Goal: Task Accomplishment & Management: Manage account settings

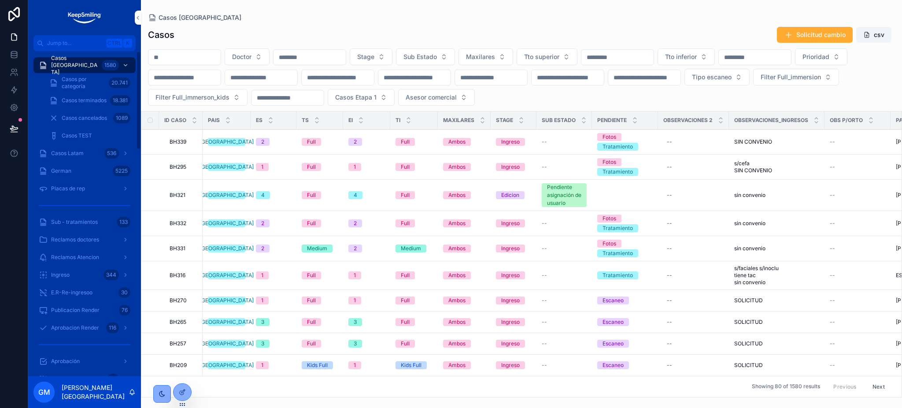
click at [81, 159] on div "Casos Latam 536" at bounding box center [85, 153] width 92 height 14
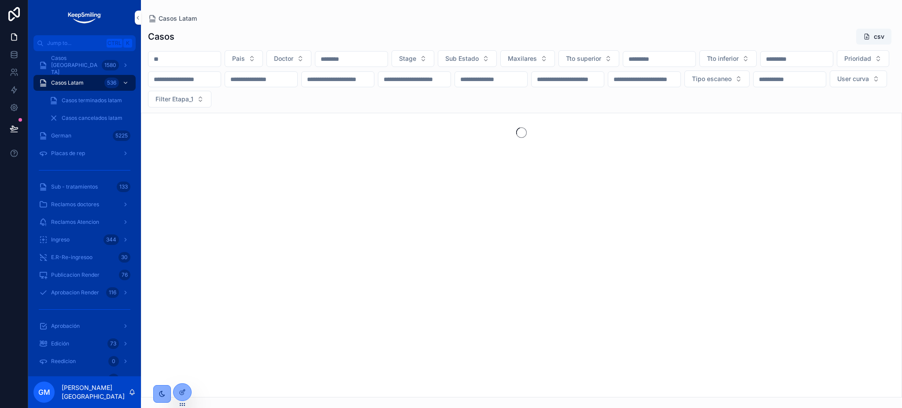
click at [158, 60] on input "scrollable content" at bounding box center [185, 59] width 72 height 12
paste input "*****"
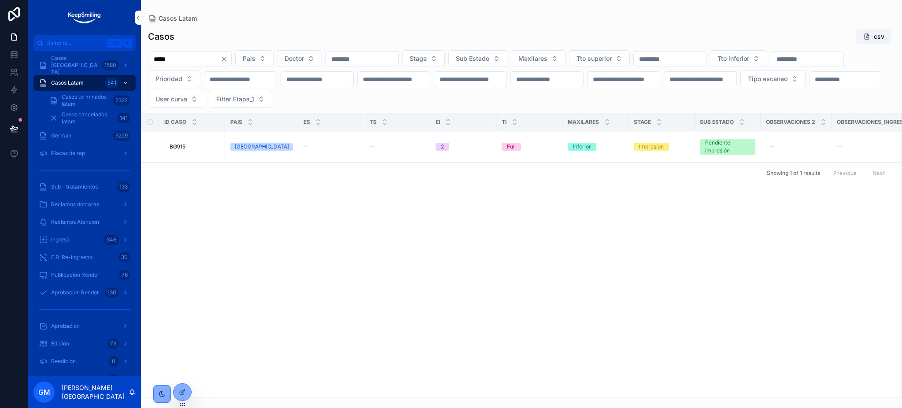
type input "*****"
drag, startPoint x: 73, startPoint y: 70, endPoint x: 126, endPoint y: 60, distance: 53.8
click at [73, 70] on div "Casos Argentina 1579" at bounding box center [85, 65] width 92 height 14
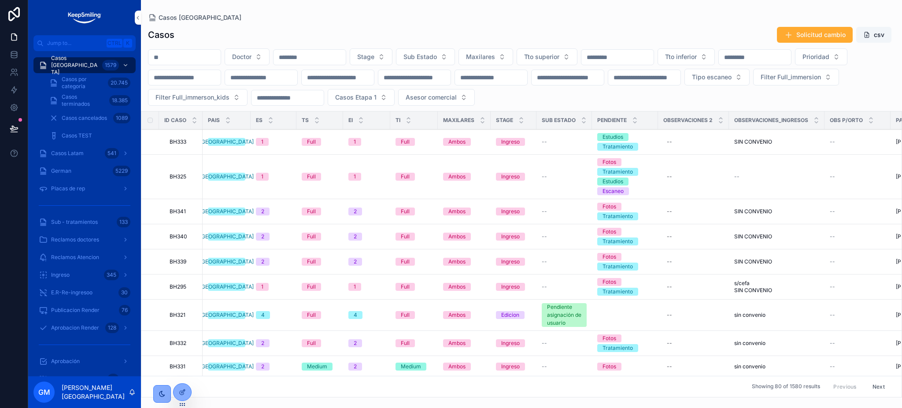
click at [193, 56] on input "scrollable content" at bounding box center [185, 57] width 72 height 12
paste input "*****"
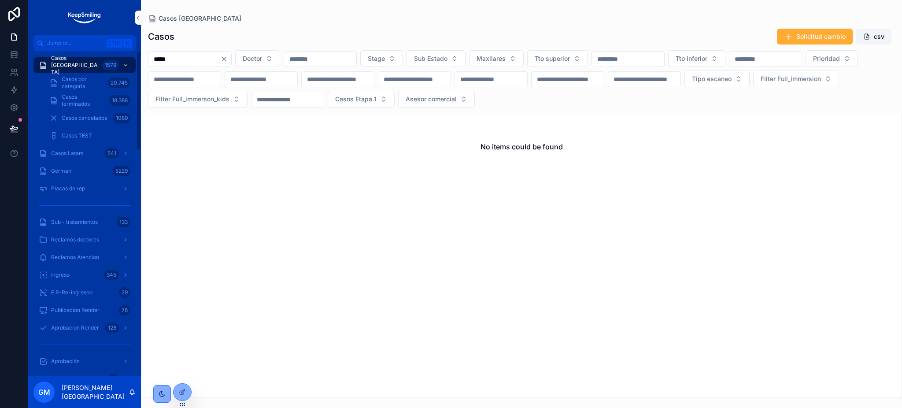
type input "*****"
click at [84, 153] on div "Casos Latam 541" at bounding box center [85, 153] width 92 height 14
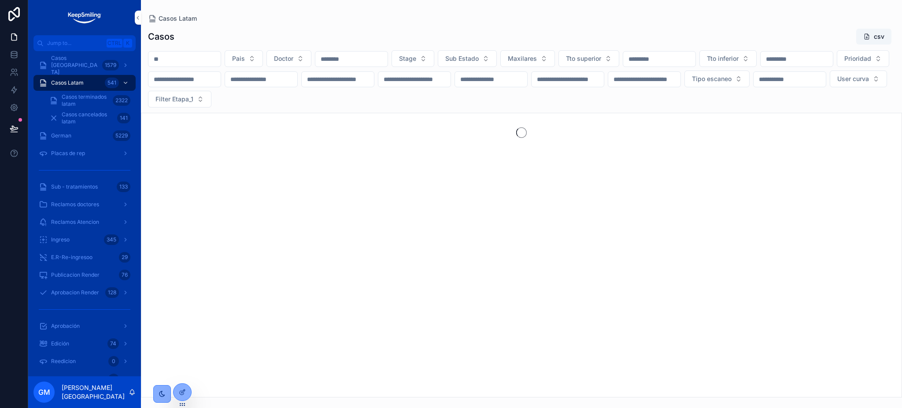
click at [175, 61] on input "scrollable content" at bounding box center [185, 59] width 72 height 12
paste input "*****"
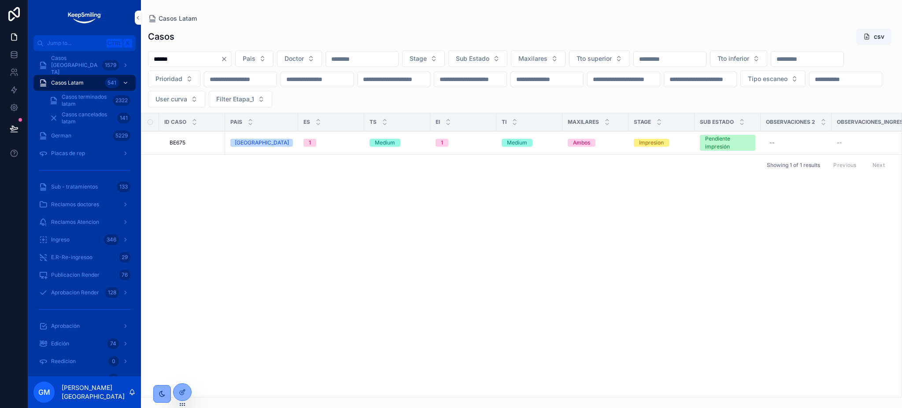
type input "*****"
click at [179, 142] on span "BE675" at bounding box center [178, 142] width 16 height 7
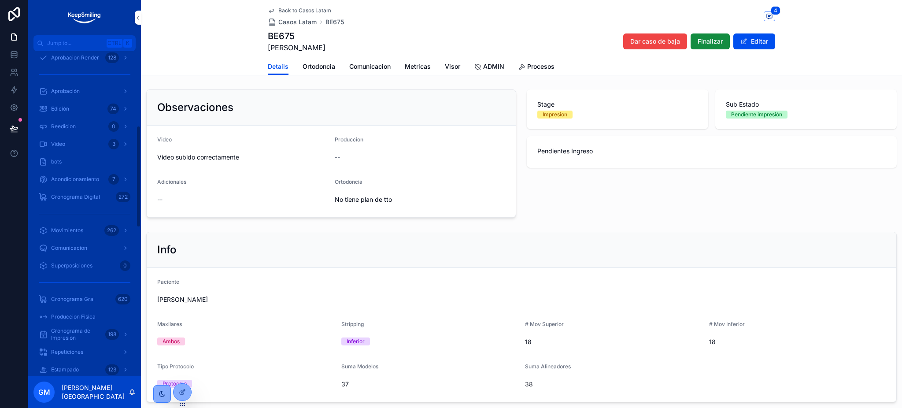
scroll to position [293, 0]
click at [416, 71] on link "Metricas" at bounding box center [418, 68] width 26 height 18
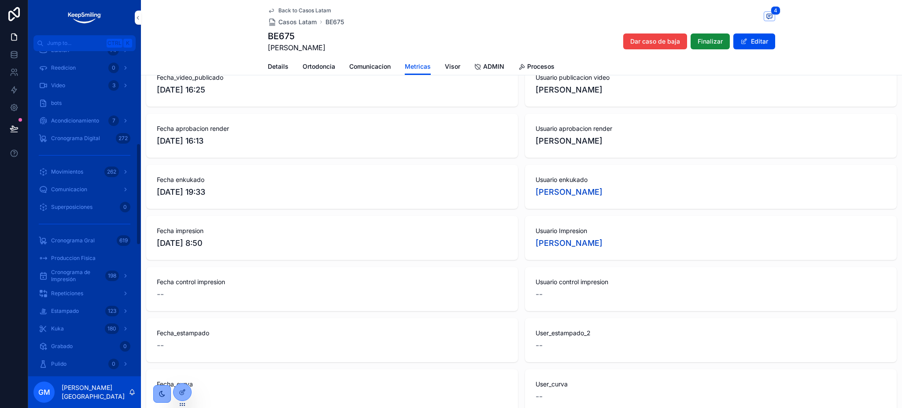
scroll to position [176, 0]
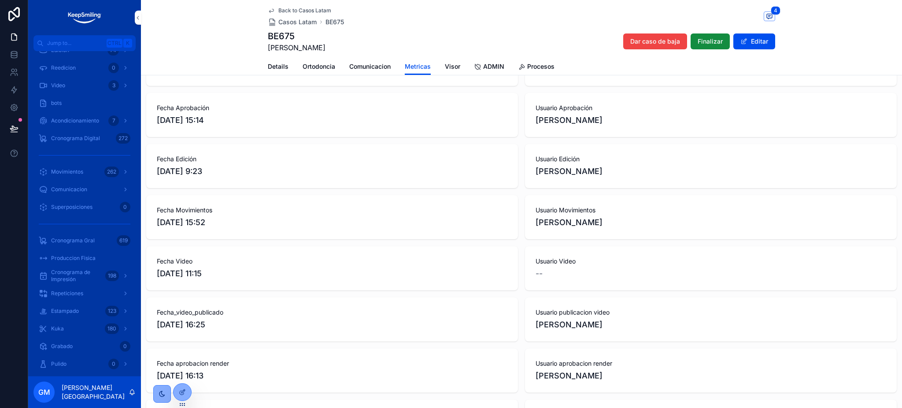
click at [456, 63] on div "Details Ortodoncia Comunicacion Metricas Visor ADMIN Procesos" at bounding box center [522, 66] width 508 height 17
click at [492, 67] on span "ADMIN" at bounding box center [493, 66] width 21 height 9
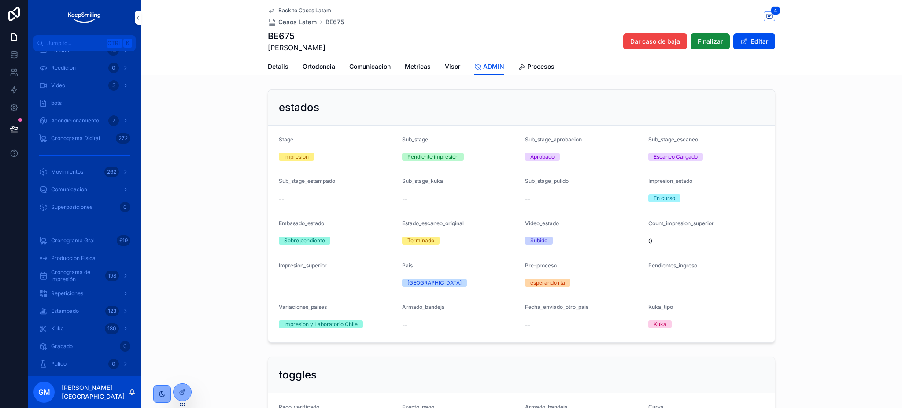
click at [762, 48] on button "Editar" at bounding box center [755, 41] width 42 height 16
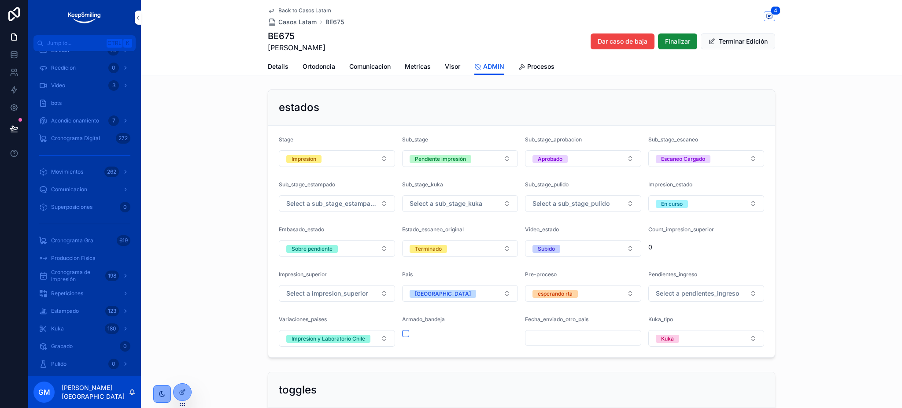
click at [459, 153] on button "Pendiente impresión" at bounding box center [460, 158] width 116 height 17
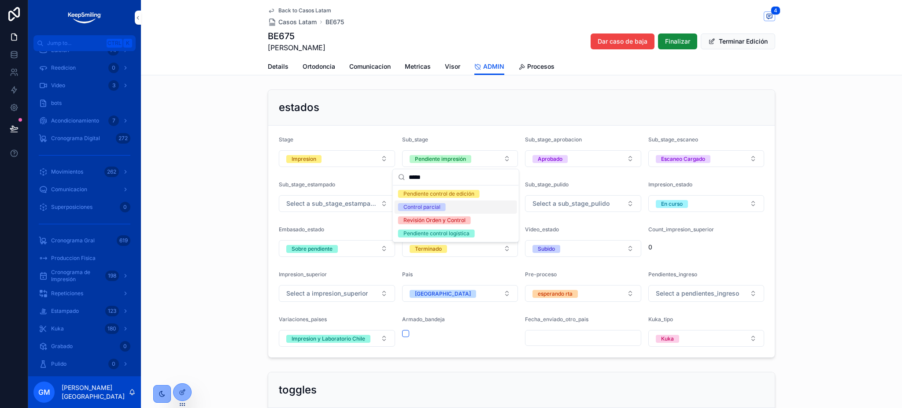
type input "*****"
click at [456, 208] on div "Control parcial" at bounding box center [456, 207] width 123 height 13
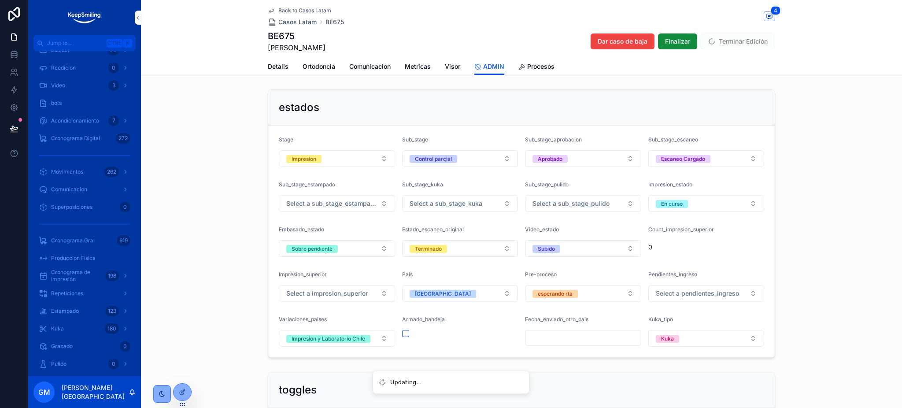
click at [856, 212] on div "estados Stage Impresion Sub_stage Control parcial Sub_stage_aprobacion Aprobado…" at bounding box center [521, 223] width 761 height 275
click at [274, 35] on h1 "BE675" at bounding box center [297, 36] width 58 height 12
copy h1 "BE675"
click at [763, 42] on button "Terminar Edición" at bounding box center [738, 41] width 74 height 16
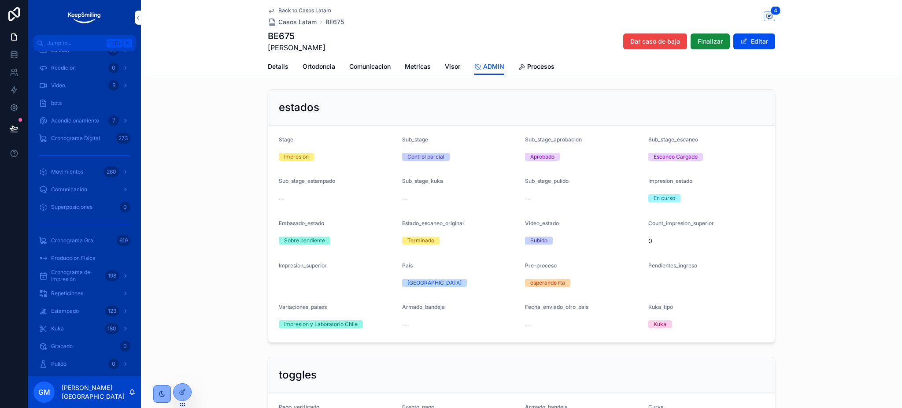
click at [814, 225] on div "estados Stage Impresion Sub_stage Control parcial Sub_stage_aprobacion Aprobado…" at bounding box center [521, 216] width 761 height 260
click at [744, 40] on button "Editar" at bounding box center [755, 41] width 42 height 16
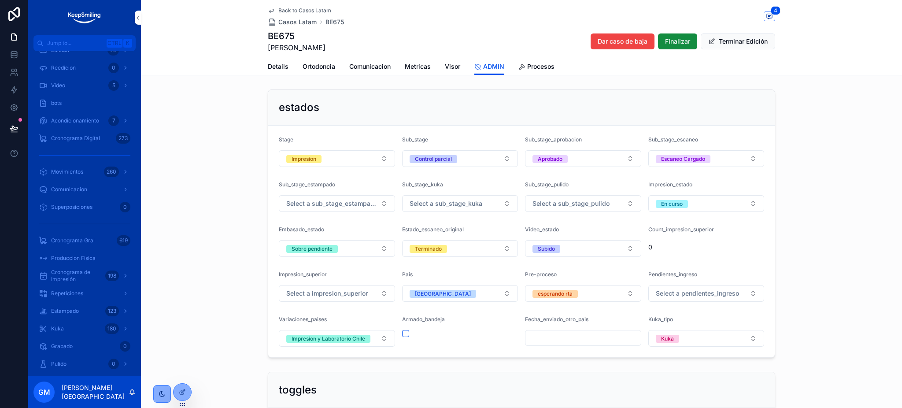
click at [447, 156] on div "Control parcial" at bounding box center [433, 159] width 37 height 8
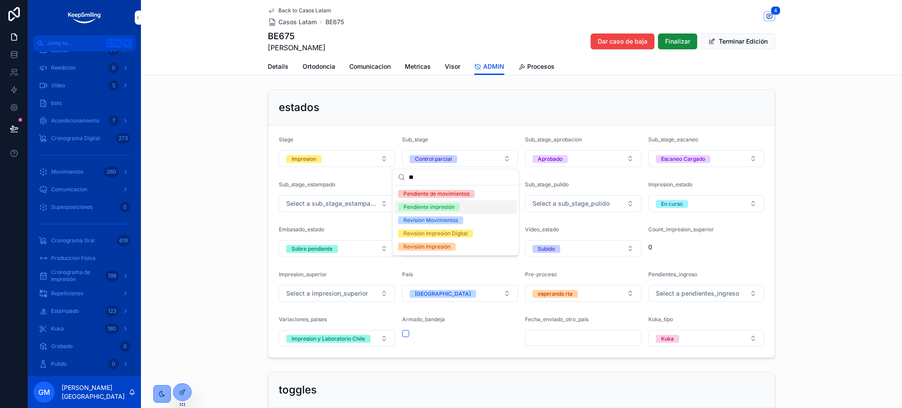
type input "**"
click at [449, 205] on div "Pendiente impresión" at bounding box center [429, 207] width 51 height 8
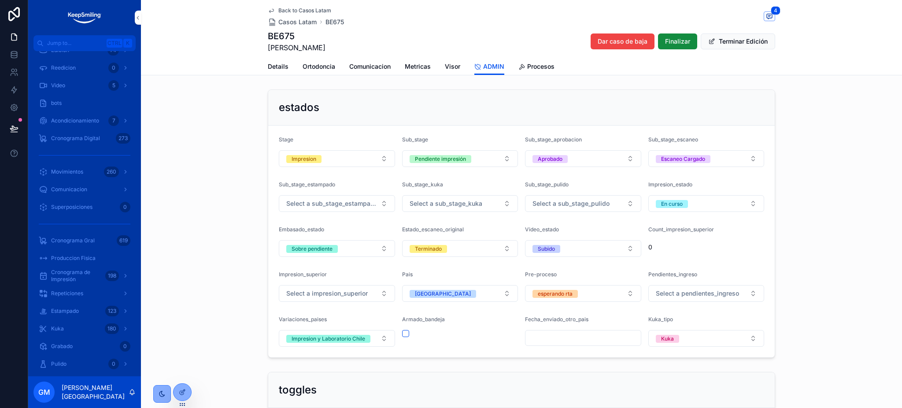
click at [735, 41] on button "Terminar Edición" at bounding box center [738, 41] width 74 height 16
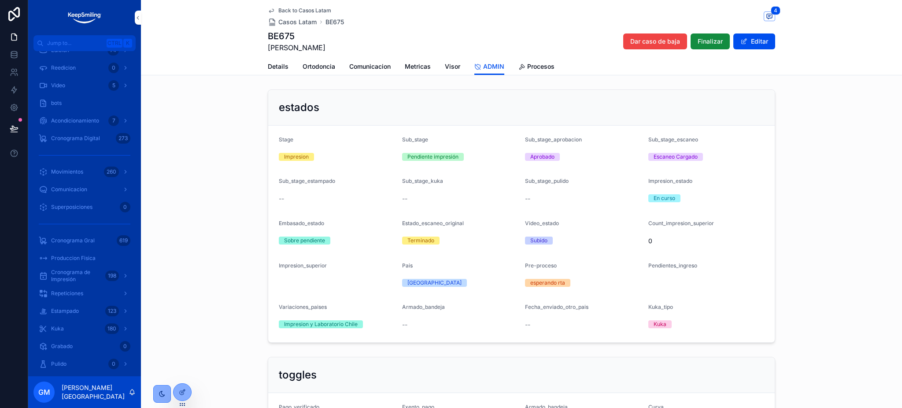
click at [163, 165] on div "estados Stage Impresion Sub_stage Pendiente impresión Sub_stage_aprobacion Apro…" at bounding box center [521, 216] width 761 height 260
drag, startPoint x: 264, startPoint y: 36, endPoint x: 291, endPoint y: 36, distance: 26.9
click at [291, 36] on h1 "BE675" at bounding box center [297, 36] width 58 height 12
copy h1 "BE675"
click at [868, 193] on div "estados Stage Impresion Sub_stage Pendiente impresión Sub_stage_aprobacion Apro…" at bounding box center [521, 216] width 761 height 260
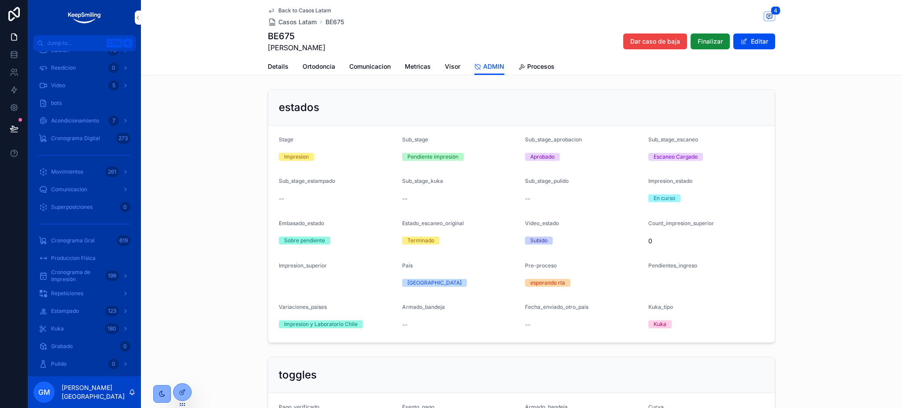
click at [784, 28] on div "Back to Casos Latam Casos Latam BE675 4 BE675 Muñoz Astorga Fabiola Dar caso de…" at bounding box center [521, 37] width 761 height 75
click at [761, 40] on button "Editar" at bounding box center [755, 41] width 42 height 16
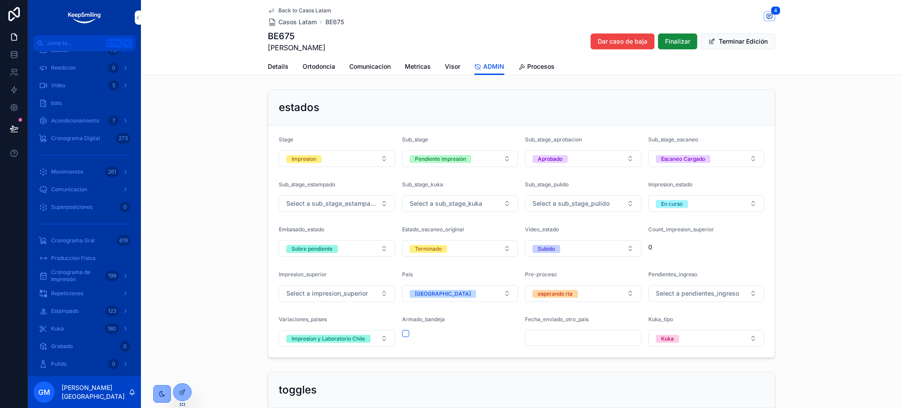
click at [364, 338] on span "Impresion y Laboratorio Chile" at bounding box center [328, 339] width 84 height 8
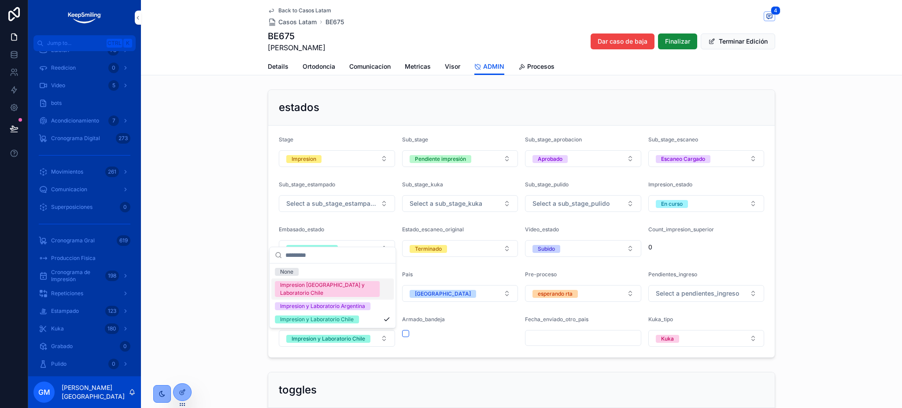
click at [356, 287] on div "Impresion Argentina y Laboratorio Chile" at bounding box center [327, 289] width 94 height 16
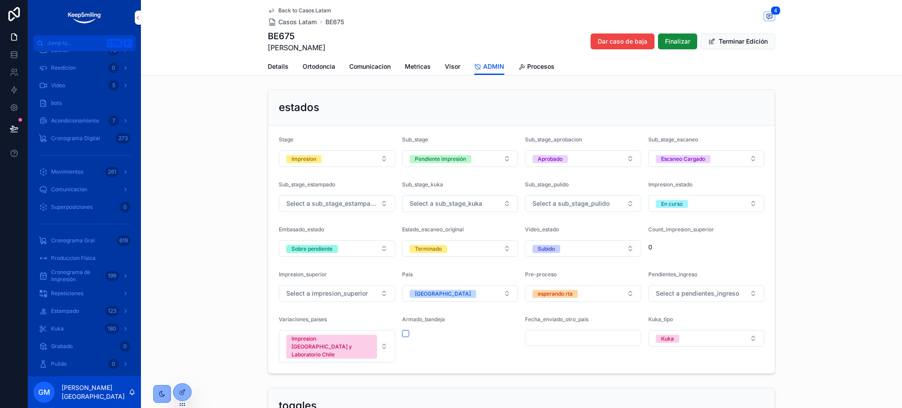
click at [730, 41] on button "Terminar Edición" at bounding box center [738, 41] width 74 height 16
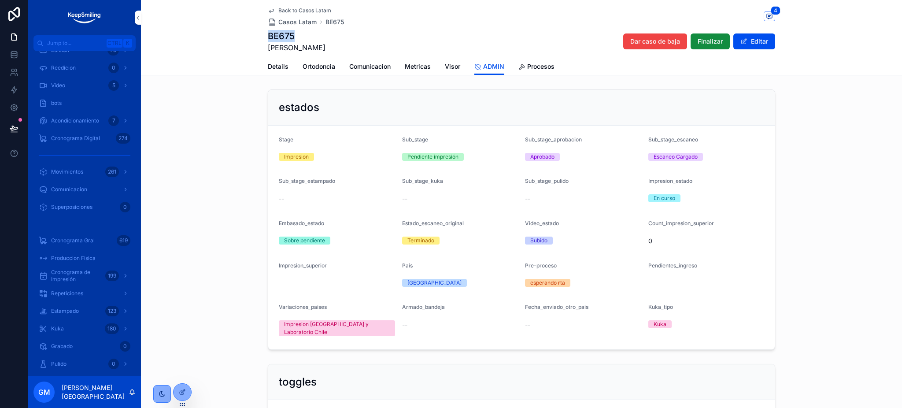
drag, startPoint x: 263, startPoint y: 36, endPoint x: 293, endPoint y: 34, distance: 30.4
click at [293, 34] on div "Back to Casos Latam Casos Latam BE675 4 BE675 Muñoz Astorga Fabiola Dar caso de…" at bounding box center [521, 37] width 761 height 75
copy h1 "BE675"
click at [86, 141] on div "Doctores" at bounding box center [85, 141] width 92 height 14
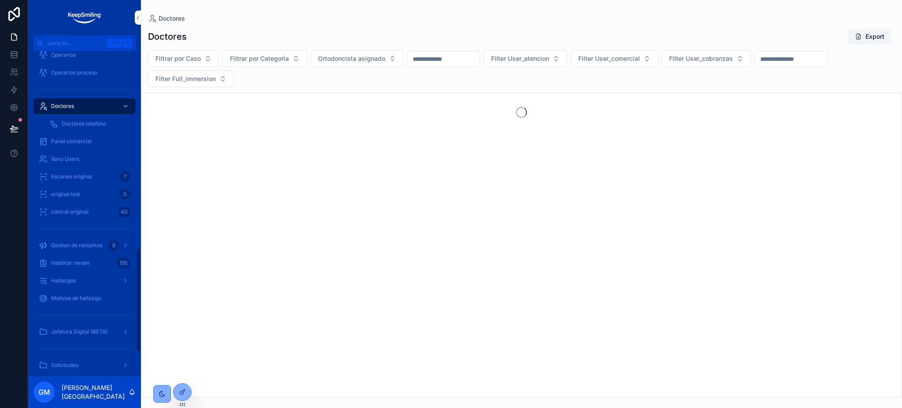
scroll to position [618, 0]
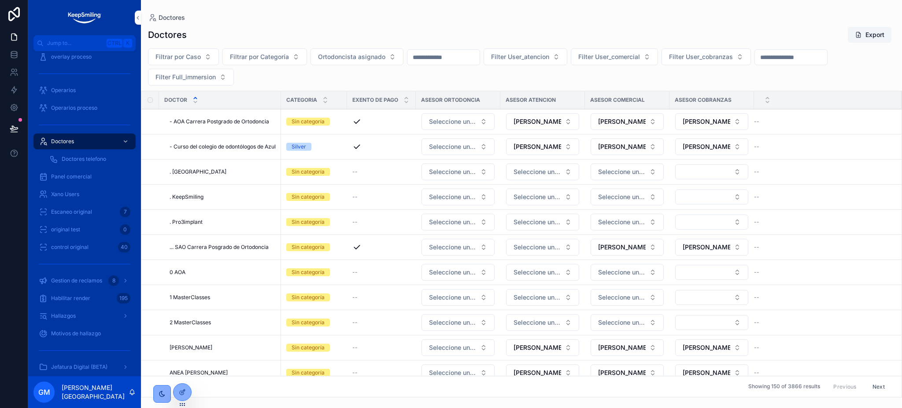
click at [463, 52] on input "scrollable content" at bounding box center [444, 57] width 72 height 12
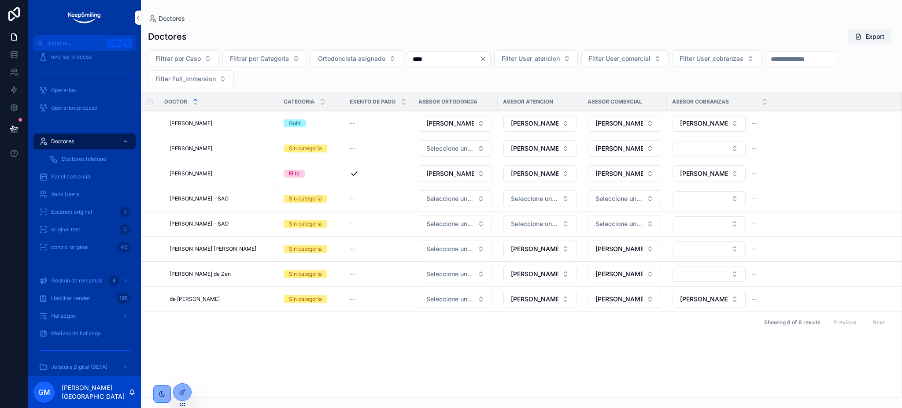
type input "****"
click at [206, 175] on span "De Zotti Fabiana" at bounding box center [191, 173] width 43 height 7
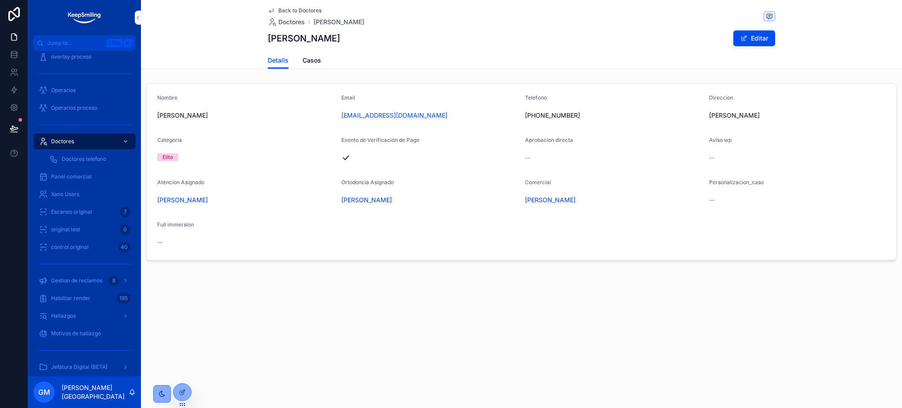
click at [316, 12] on span "Back to Doctores" at bounding box center [299, 10] width 43 height 7
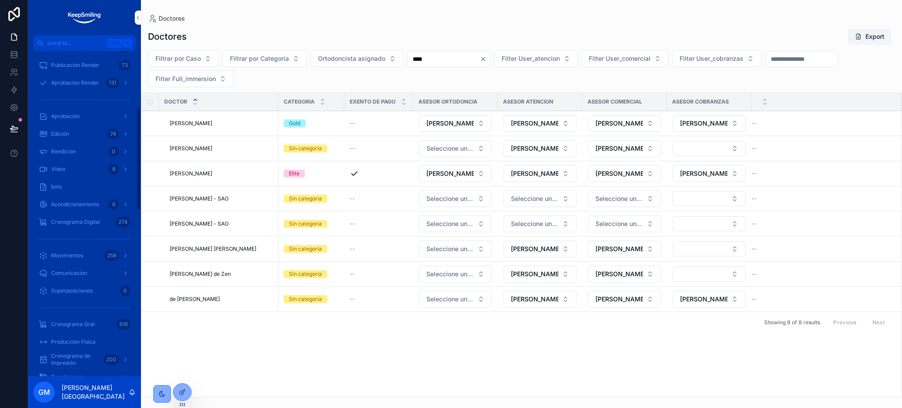
scroll to position [176, 0]
click at [92, 197] on div "Acondicionamiento 6" at bounding box center [85, 203] width 92 height 14
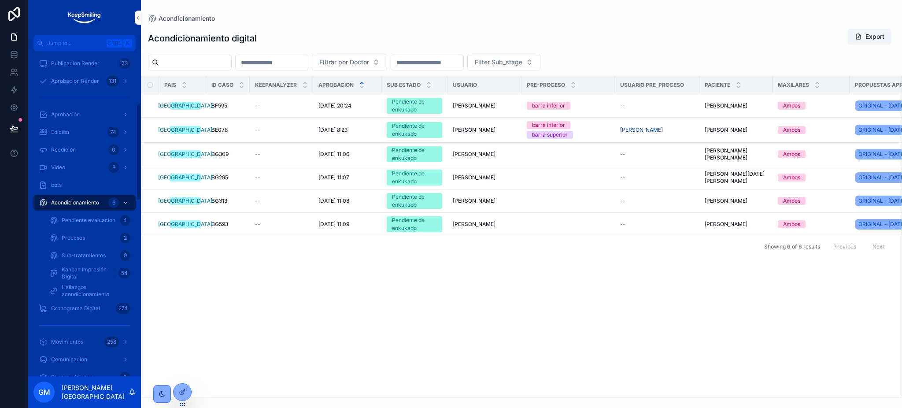
click at [108, 224] on div "Pendiente evaluacion 4" at bounding box center [89, 220] width 81 height 14
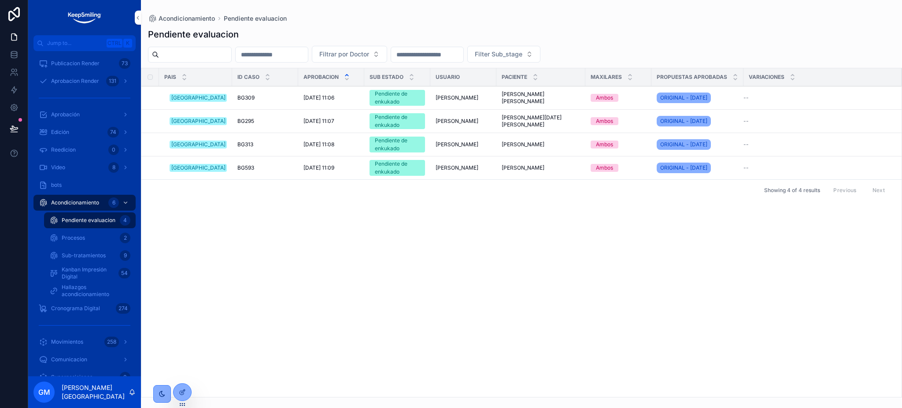
click at [364, 236] on div "Pais ID Caso Aprobacion Sub Estado Usuario Paciente Maxilares Propuestas aproba…" at bounding box center [521, 232] width 761 height 329
click at [179, 397] on div at bounding box center [183, 392] width 18 height 17
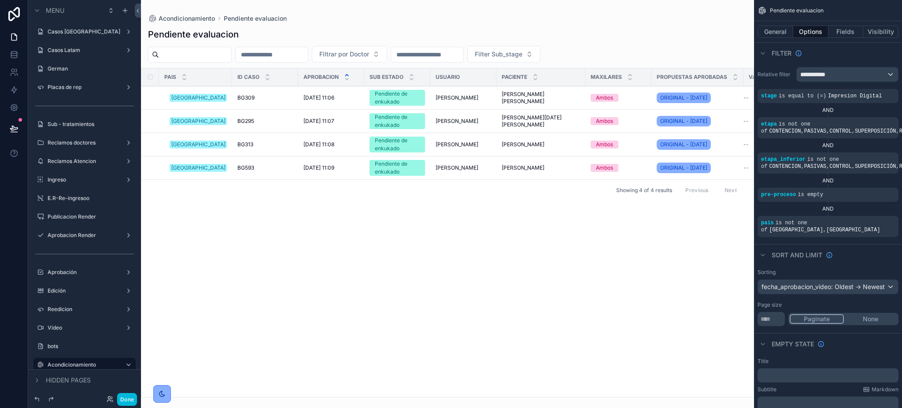
drag, startPoint x: 563, startPoint y: 394, endPoint x: 689, endPoint y: 392, distance: 126.5
click at [689, 392] on div "scrollable content" at bounding box center [447, 204] width 613 height 408
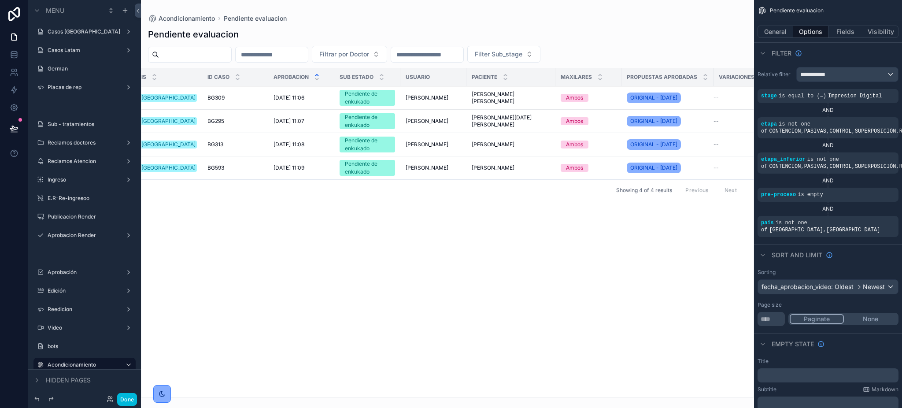
scroll to position [0, 41]
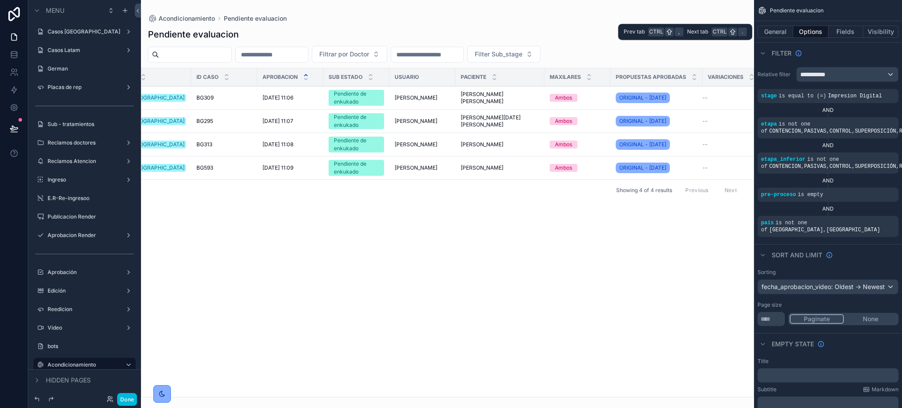
click at [849, 33] on button "Fields" at bounding box center [846, 32] width 35 height 12
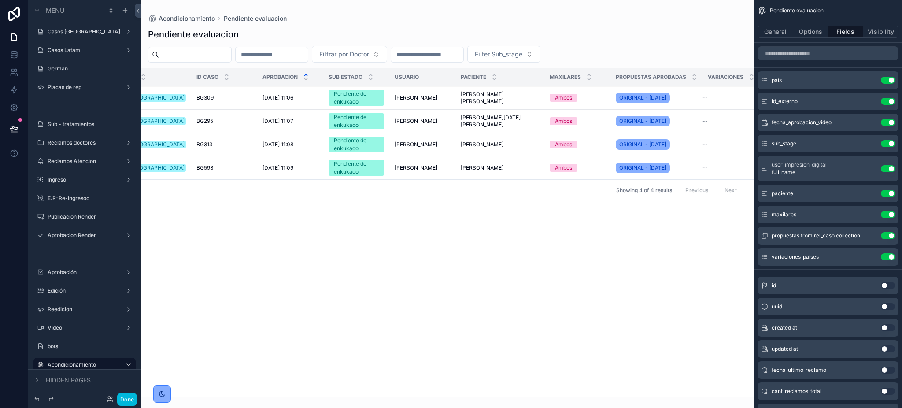
click at [820, 51] on input "scrollable content" at bounding box center [828, 53] width 141 height 14
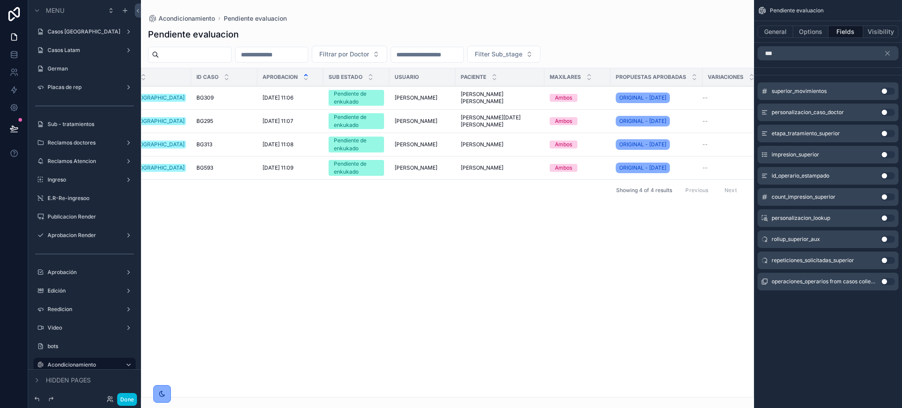
type input "***"
click at [886, 218] on button "Use setting" at bounding box center [888, 218] width 14 height 7
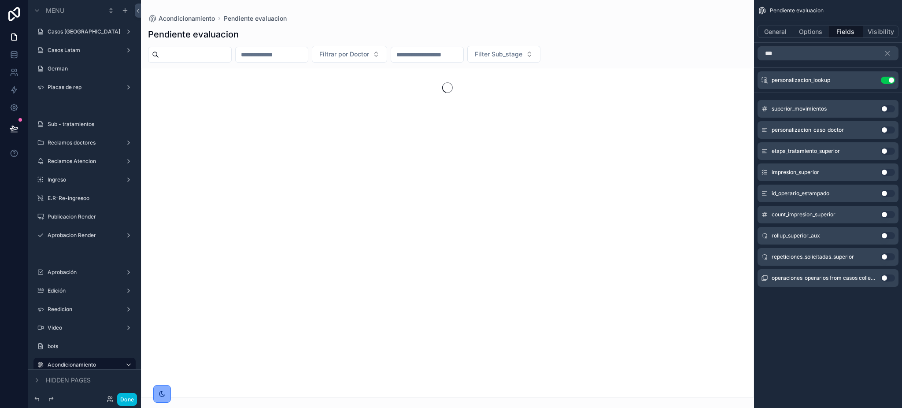
click at [0, 0] on icon "scrollable content" at bounding box center [0, 0] width 0 height 0
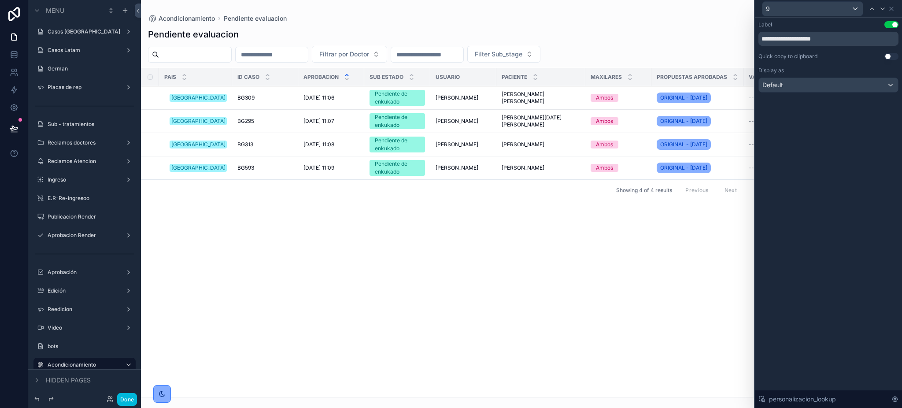
drag, startPoint x: 841, startPoint y: 37, endPoint x: 668, endPoint y: 35, distance: 173.2
click at [668, 35] on div "**********" at bounding box center [451, 204] width 902 height 408
type input "**********"
click at [891, 8] on icon at bounding box center [892, 9] width 4 height 4
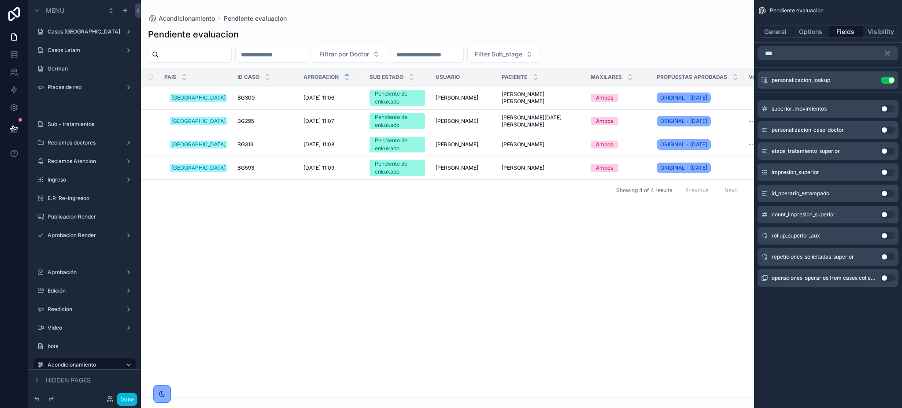
click at [890, 53] on icon "scrollable content" at bounding box center [888, 53] width 8 height 8
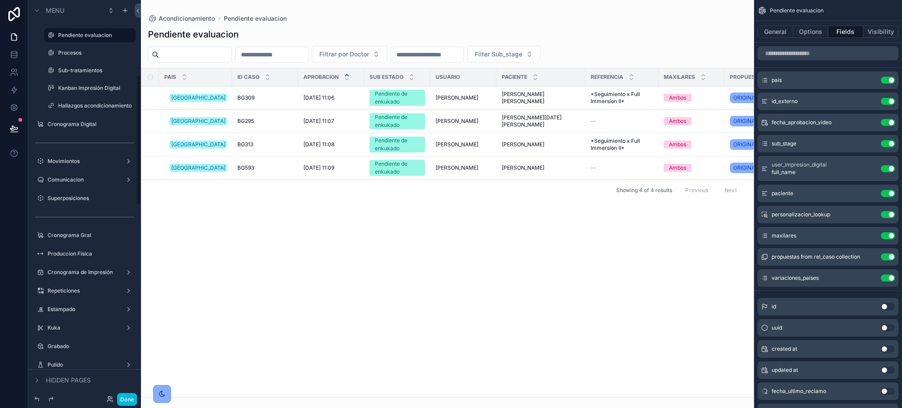
scroll to position [411, 0]
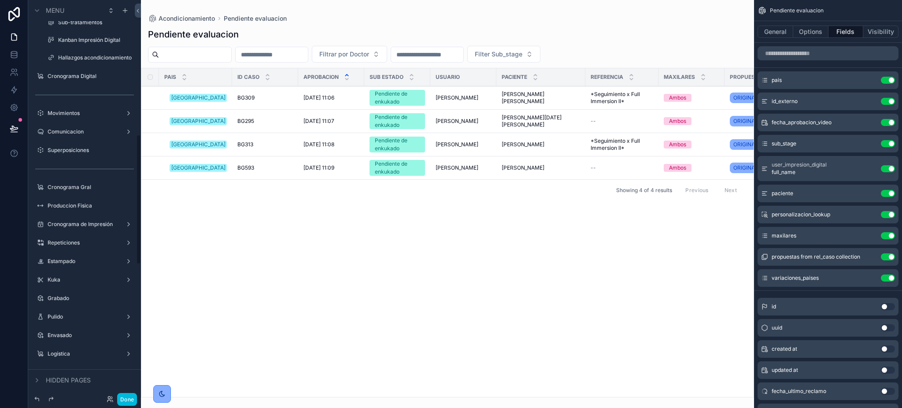
click at [129, 398] on button "Done" at bounding box center [127, 399] width 20 height 13
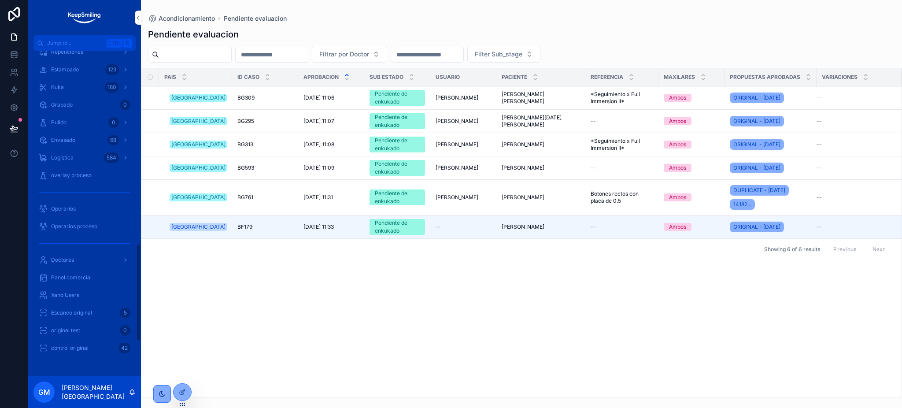
scroll to position [646, 0]
click at [83, 193] on div "Doctores" at bounding box center [84, 202] width 113 height 18
click at [81, 196] on div "Doctores" at bounding box center [85, 202] width 92 height 14
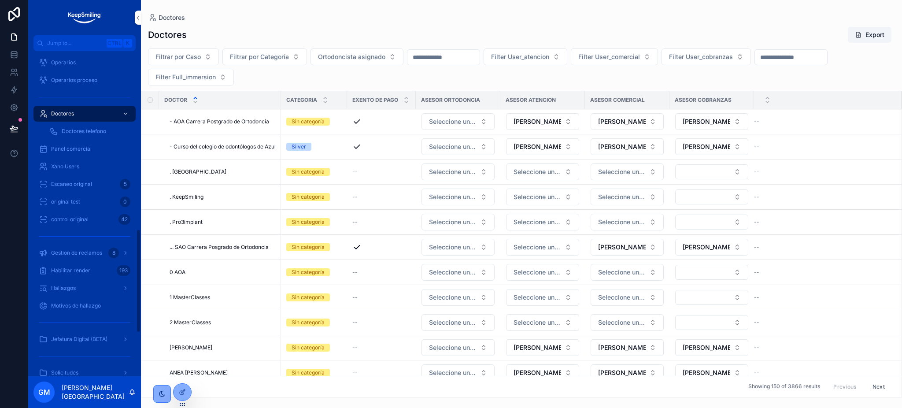
scroll to position [558, 0]
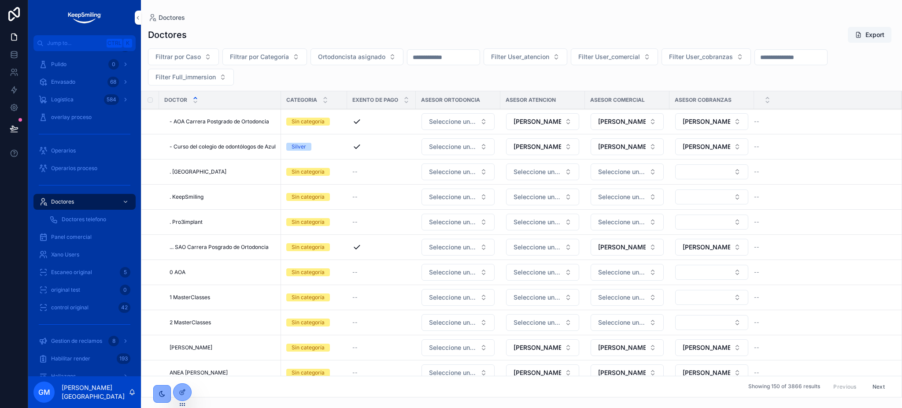
click at [445, 63] on input "scrollable content" at bounding box center [444, 57] width 72 height 12
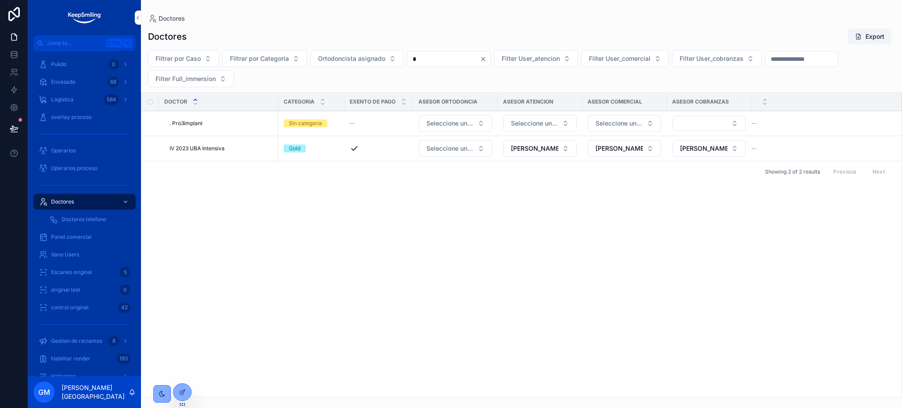
type input "*"
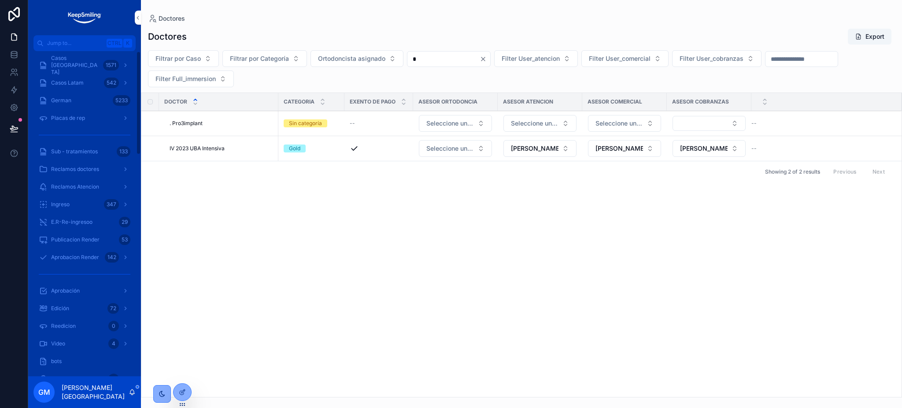
click at [79, 61] on div "Casos Argentina 1571" at bounding box center [85, 65] width 92 height 14
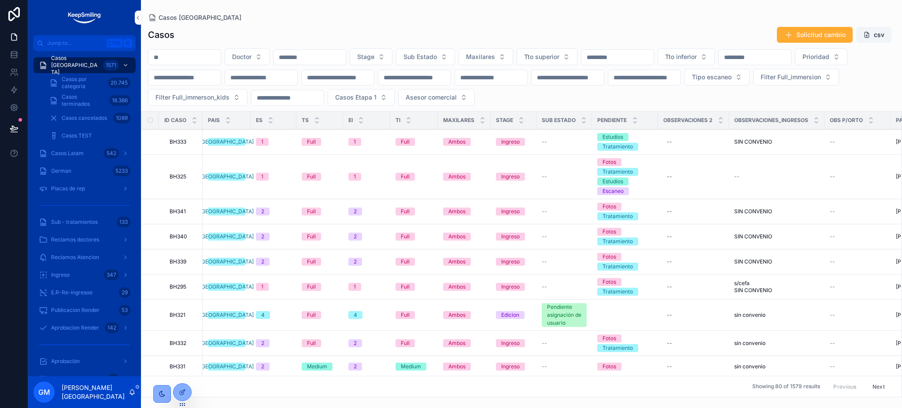
click at [190, 64] on div "scrollable content" at bounding box center [184, 57] width 73 height 16
click at [196, 56] on input "scrollable content" at bounding box center [185, 57] width 72 height 12
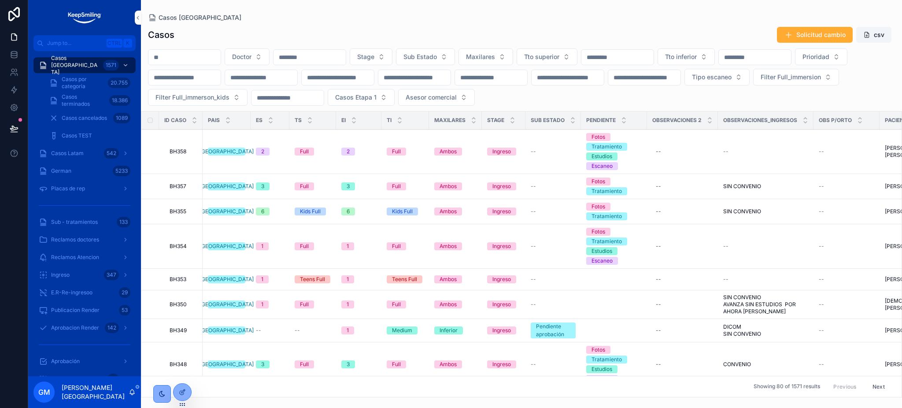
paste input "*****"
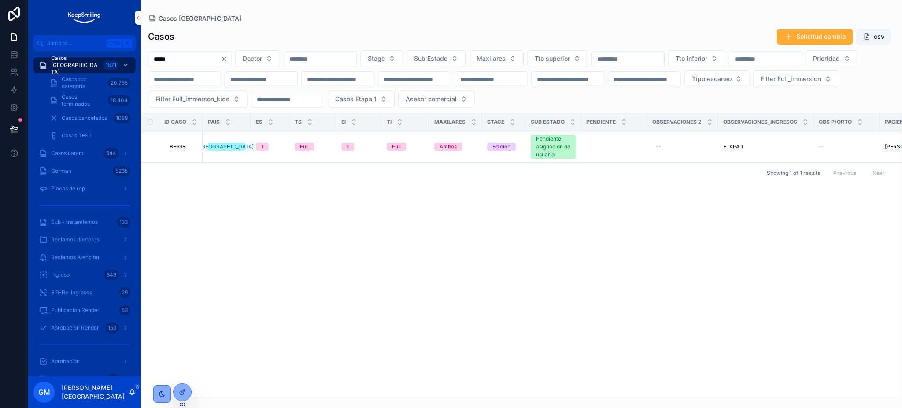
type input "*****"
click at [187, 144] on div "BE698 BE698" at bounding box center [184, 146] width 28 height 7
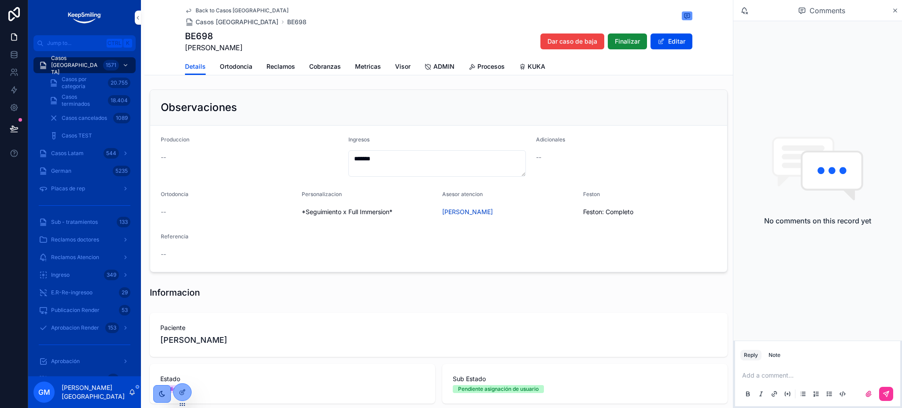
click at [342, 67] on div "Details Ortodoncia Reclamos Cobranzas Metricas Visor ADMIN Procesos KUKA" at bounding box center [439, 66] width 508 height 17
click at [355, 67] on span "Metricas" at bounding box center [368, 66] width 26 height 9
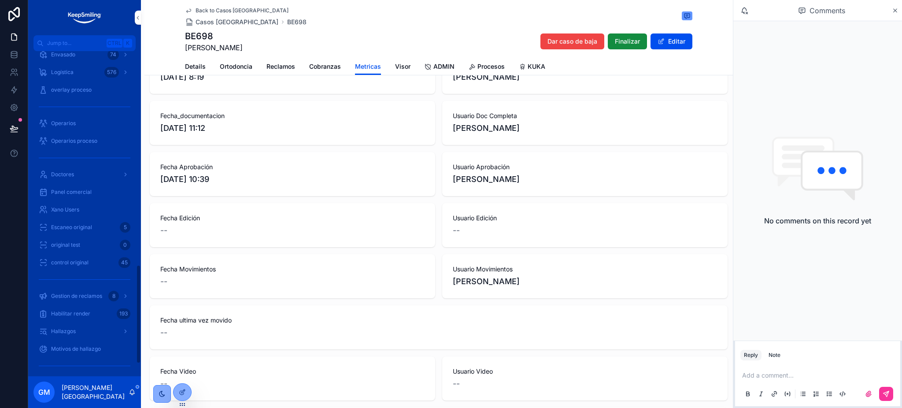
scroll to position [705, 0]
click at [48, 245] on div "Gestion de reclamos 8" at bounding box center [85, 247] width 92 height 14
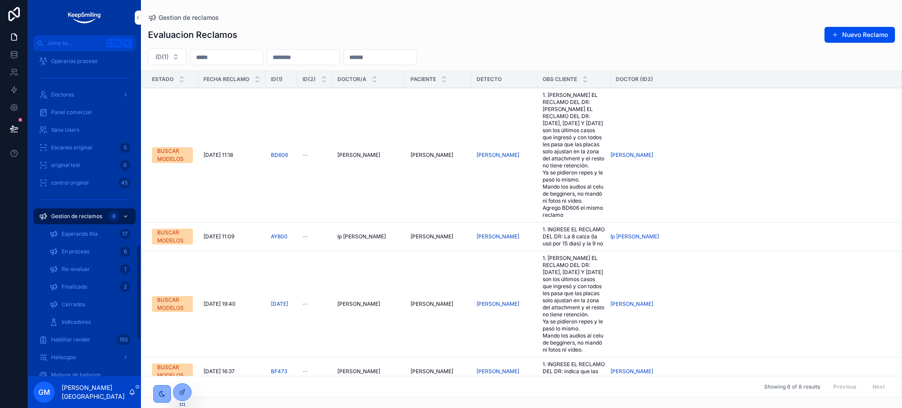
scroll to position [665, 0]
click at [105, 287] on div "Finalizado 2" at bounding box center [89, 286] width 81 height 14
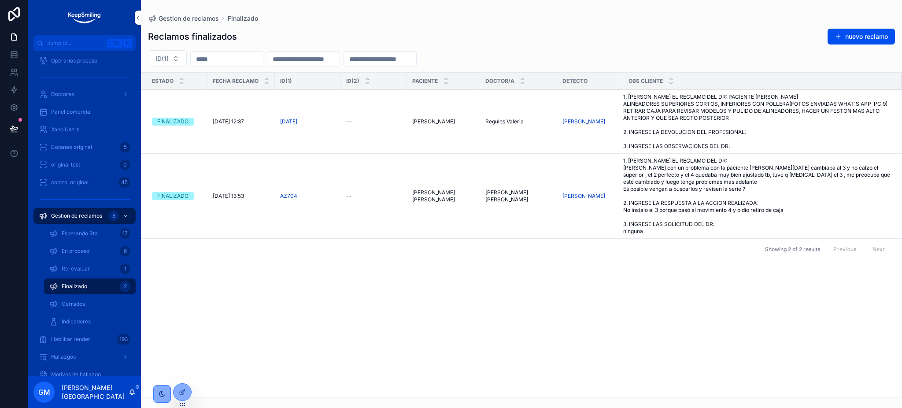
click at [737, 199] on span "1. INGRESE EL RECLAMO DEL DR: Estoy con un problema con la paciente macarena le…" at bounding box center [758, 196] width 268 height 78
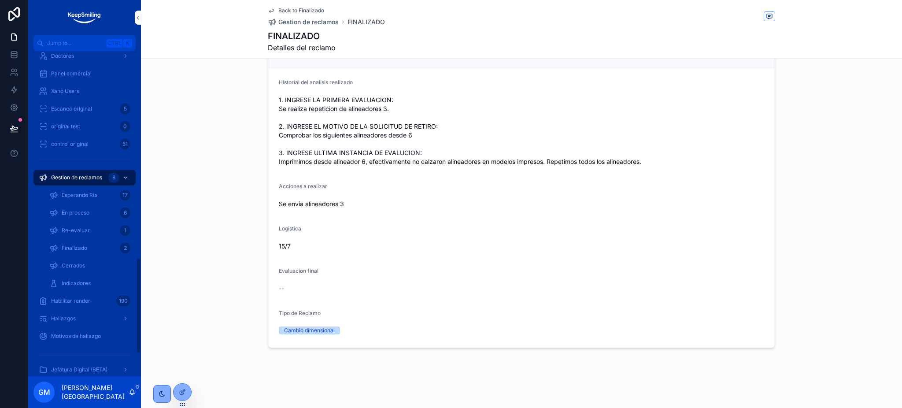
scroll to position [724, 0]
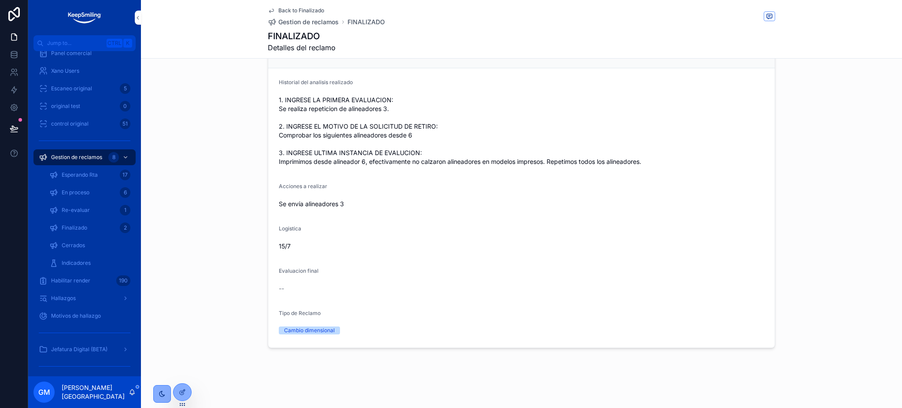
click at [77, 228] on span "Finalizado" at bounding box center [75, 227] width 26 height 7
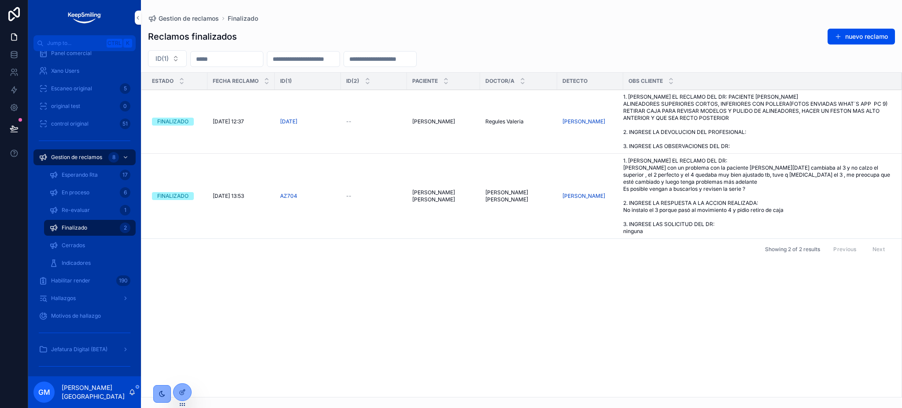
click at [730, 132] on span "1. INGRESE EL RECLAMO DEL DR: PACIENTE LENARDUZZI ALINEADORES SUPERIORES CORTOS…" at bounding box center [758, 121] width 268 height 56
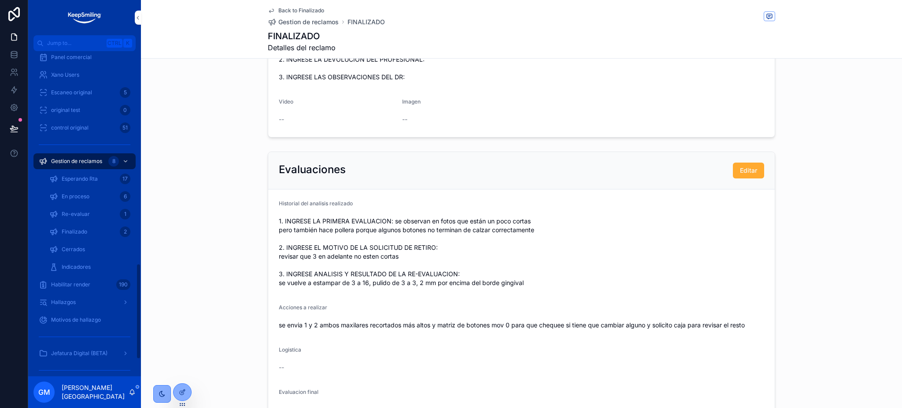
scroll to position [724, 0]
click at [88, 173] on span "Esperando Rta" at bounding box center [80, 174] width 36 height 7
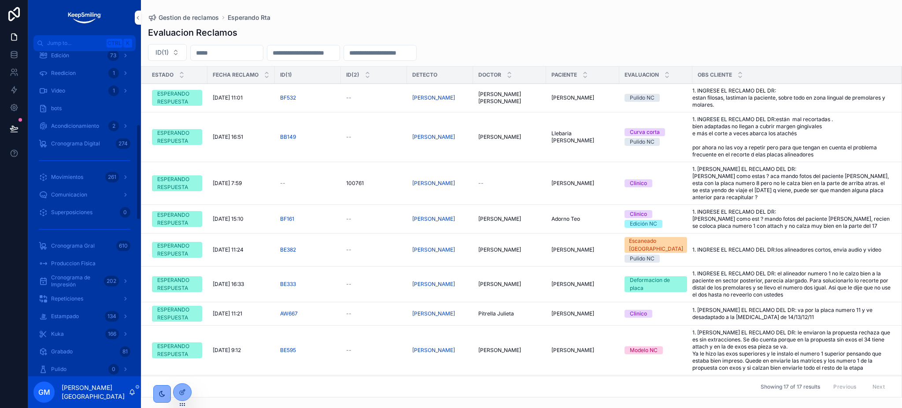
scroll to position [19, 0]
click at [117, 67] on div "546" at bounding box center [117, 64] width 26 height 14
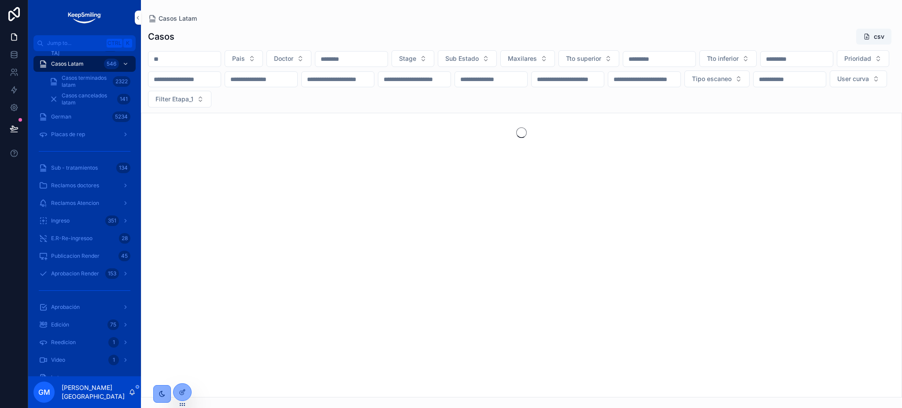
click at [192, 47] on div "Casos csv Pais Doctor Stage Sub Estado Maxilares Tto superior Tto inferior Prio…" at bounding box center [521, 210] width 761 height 375
click at [198, 61] on input "scrollable content" at bounding box center [185, 59] width 72 height 12
paste input "*****"
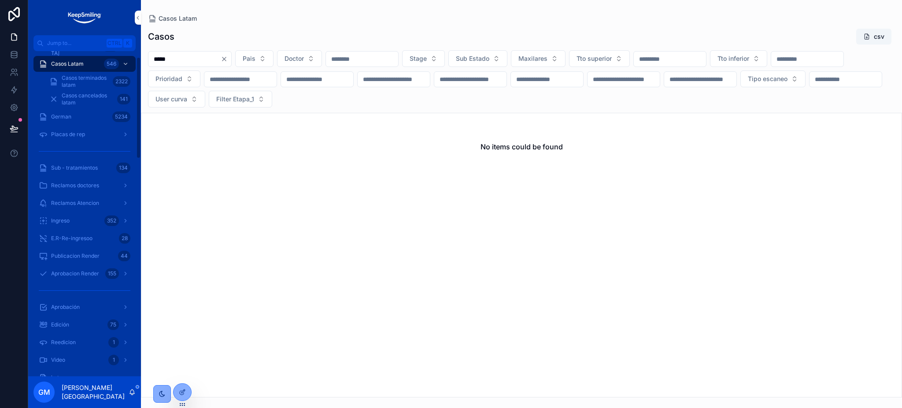
type input "*****"
click at [87, 111] on div "German 5234" at bounding box center [85, 117] width 92 height 14
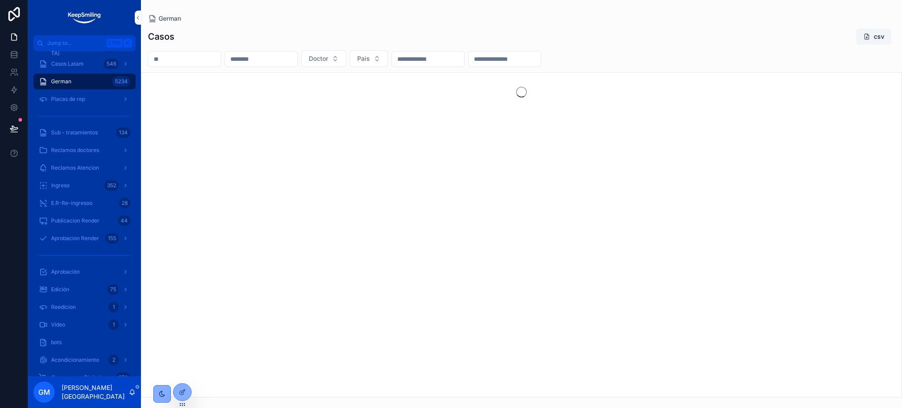
click at [85, 67] on div "Casos Latam 546" at bounding box center [85, 64] width 92 height 14
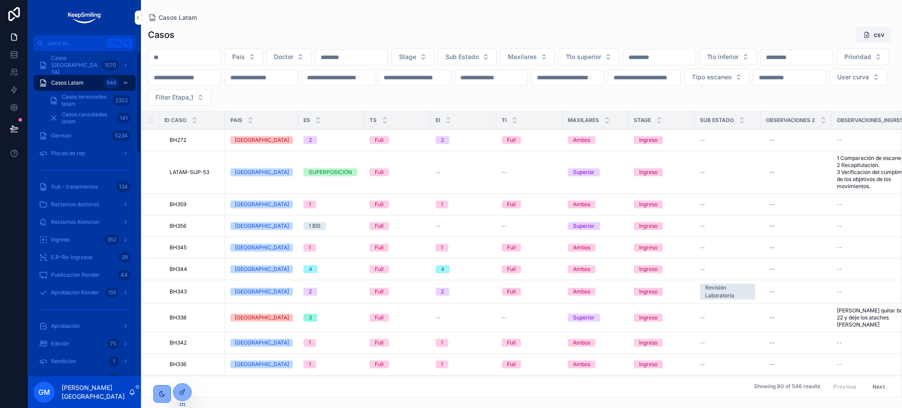
click at [87, 67] on span "Casos Argentina" at bounding box center [74, 65] width 47 height 21
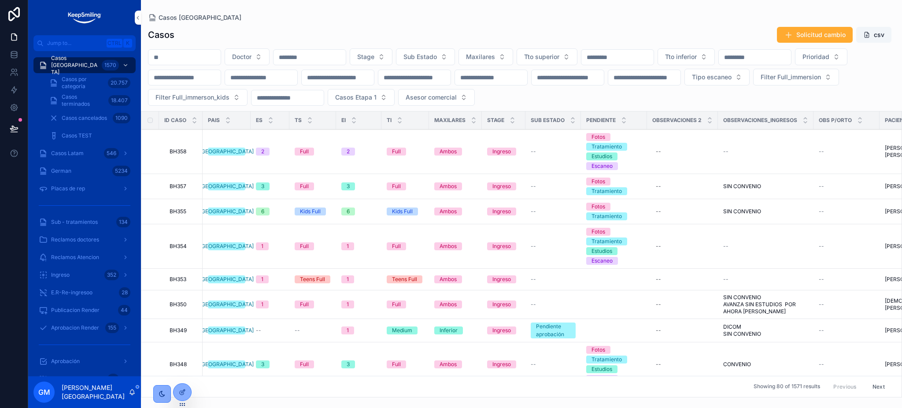
click at [188, 57] on input "scrollable content" at bounding box center [185, 57] width 72 height 12
paste input "*****"
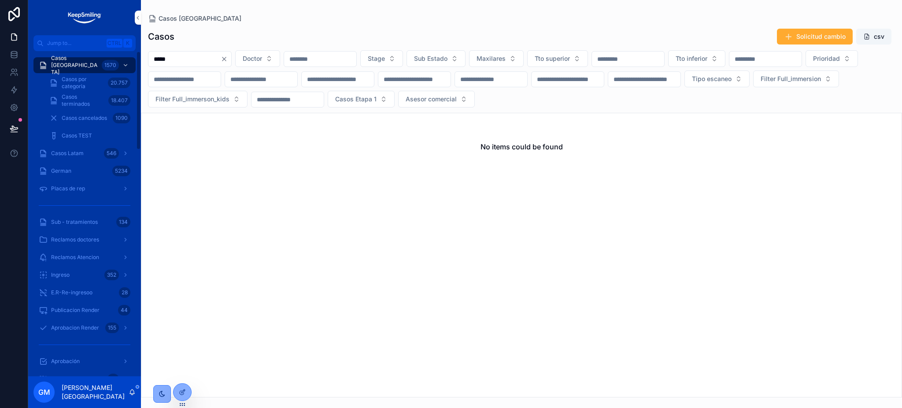
type input "*****"
click at [94, 81] on span "Casos por categoria" at bounding box center [83, 83] width 43 height 14
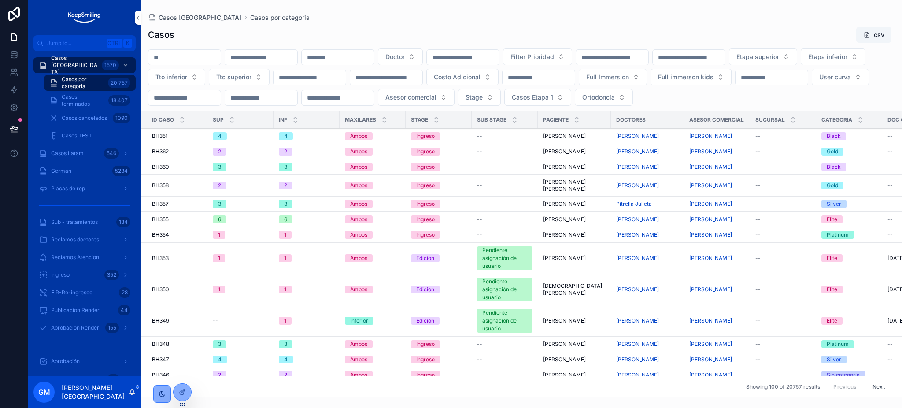
click at [93, 96] on span "Casos terminados" at bounding box center [83, 100] width 43 height 14
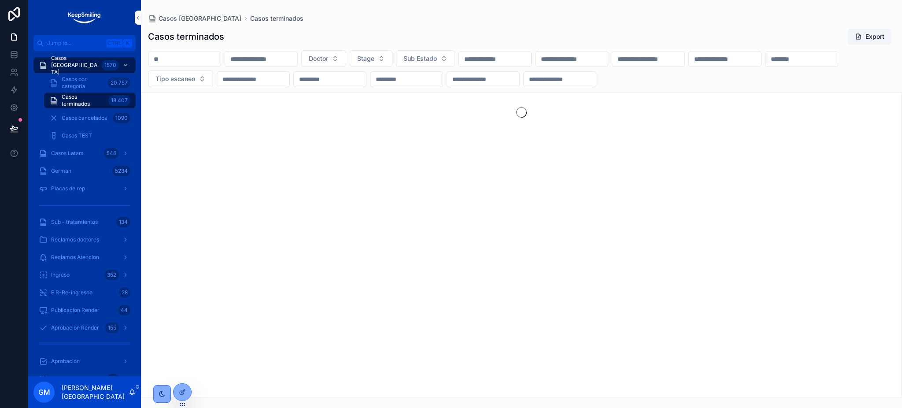
click at [166, 62] on input "scrollable content" at bounding box center [185, 59] width 72 height 12
paste input "*****"
click at [163, 57] on input "*****" at bounding box center [185, 59] width 72 height 12
type input "*****"
click at [166, 59] on input "*****" at bounding box center [185, 59] width 72 height 12
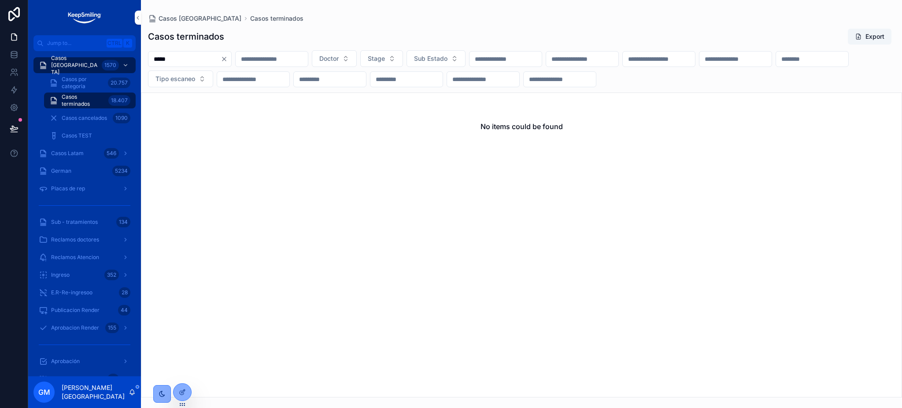
click at [166, 59] on input "*****" at bounding box center [185, 59] width 72 height 12
click at [79, 150] on span "Casos Latam" at bounding box center [67, 153] width 33 height 7
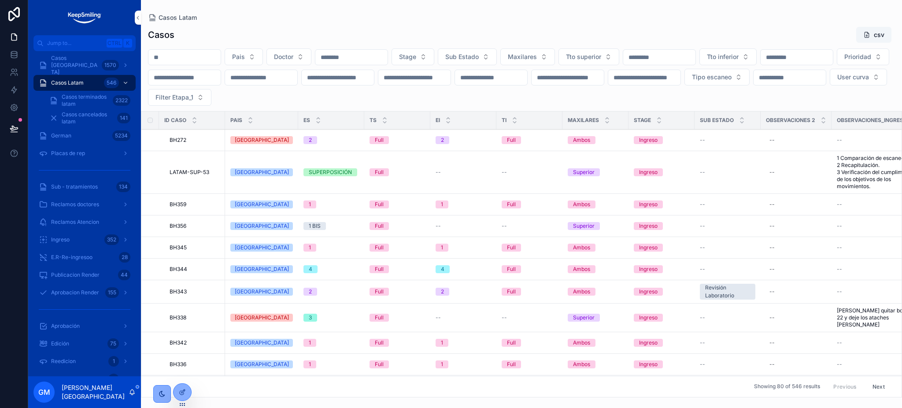
click at [174, 61] on input "scrollable content" at bounding box center [185, 57] width 72 height 12
paste input "*****"
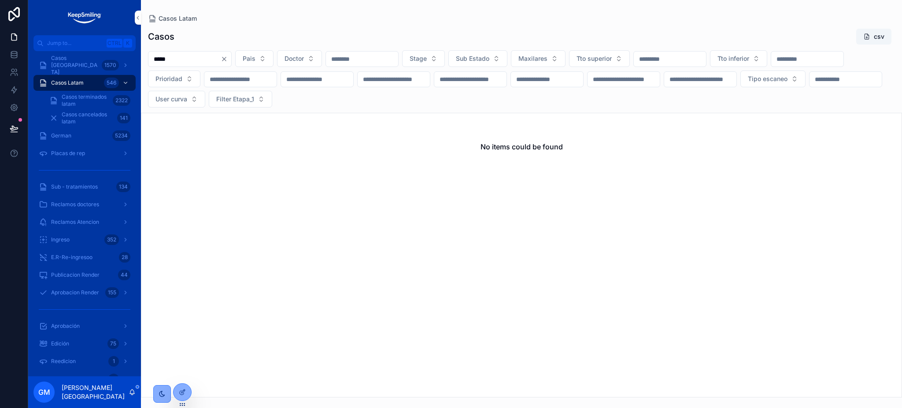
type input "*****"
click at [92, 70] on div "Casos Argentina 1570" at bounding box center [85, 65] width 92 height 14
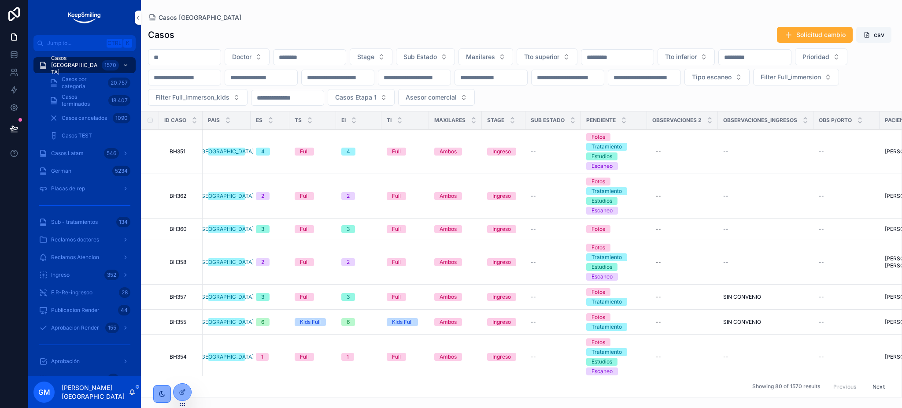
click at [85, 123] on div "Casos cancelados 1090" at bounding box center [89, 118] width 81 height 14
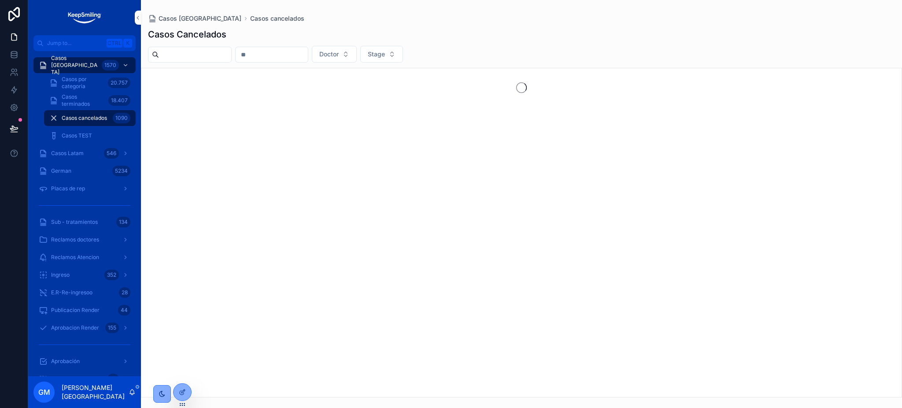
click at [168, 54] on input "scrollable content" at bounding box center [195, 54] width 72 height 12
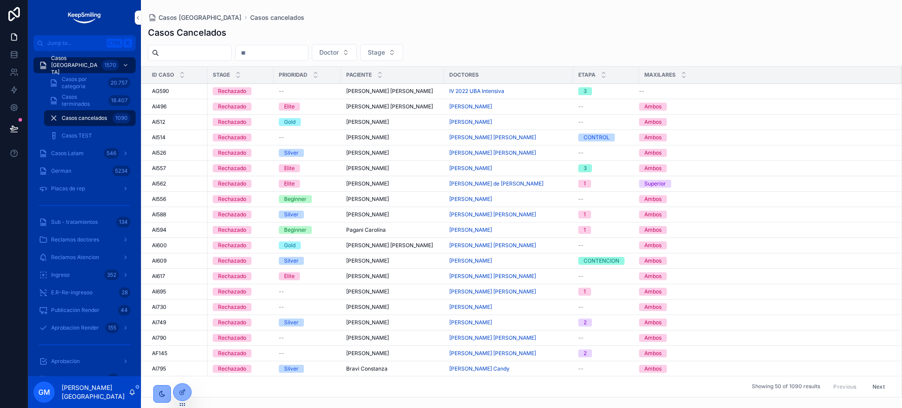
paste input "*****"
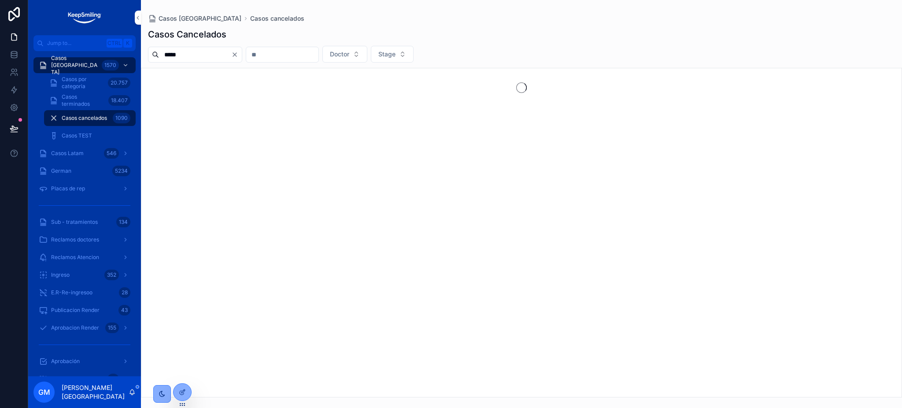
type input "*****"
click at [238, 52] on icon "Clear" at bounding box center [234, 54] width 7 height 7
click at [267, 51] on input "scrollable content" at bounding box center [272, 54] width 72 height 12
paste input "*****"
type input "*****"
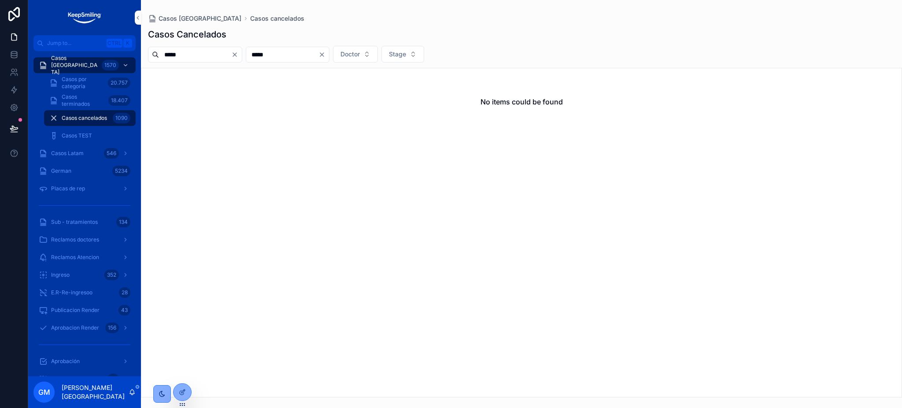
click at [168, 47] on div "*****" at bounding box center [195, 55] width 94 height 16
click at [169, 55] on input "*****" at bounding box center [195, 54] width 72 height 12
click at [123, 66] on icon "scrollable content" at bounding box center [126, 65] width 6 height 6
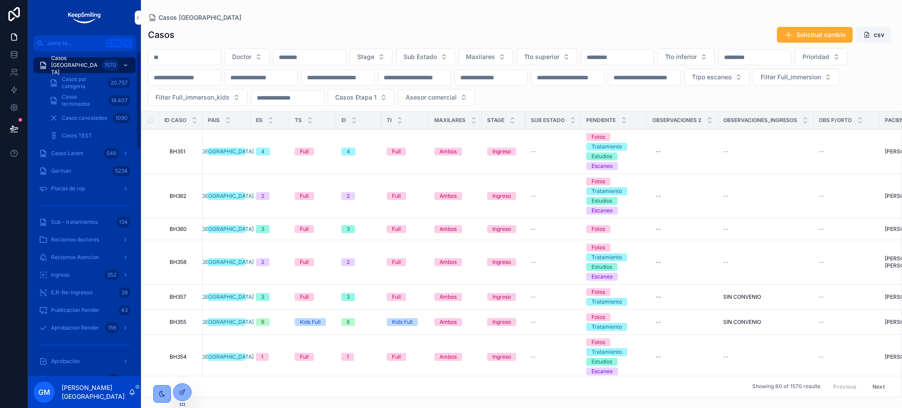
click at [197, 52] on input "scrollable content" at bounding box center [185, 57] width 72 height 12
paste input "*****"
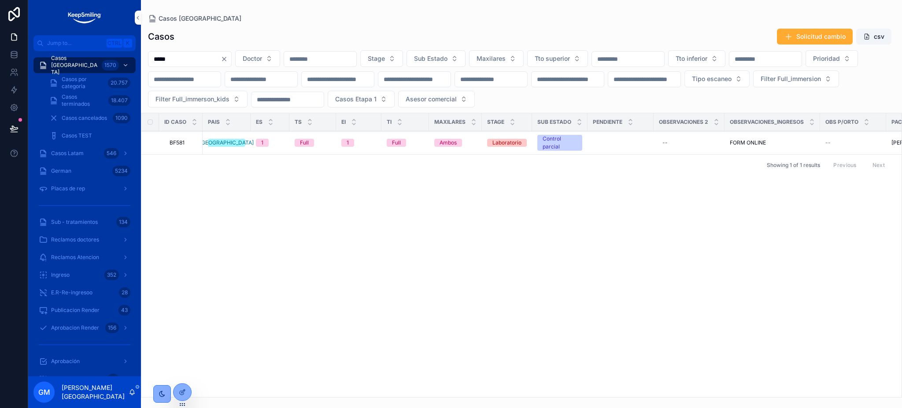
type input "*****"
click at [177, 140] on span "BF581" at bounding box center [177, 142] width 15 height 7
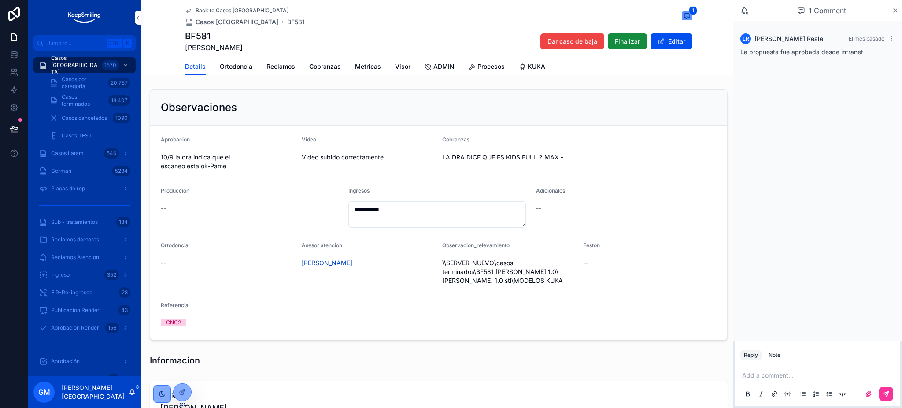
click at [435, 65] on span "ADMIN" at bounding box center [444, 66] width 21 height 9
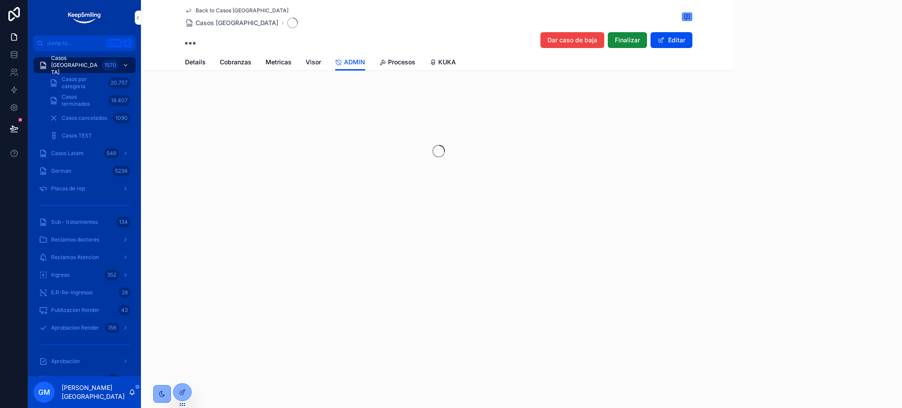
click at [673, 40] on button "Editar" at bounding box center [672, 40] width 42 height 16
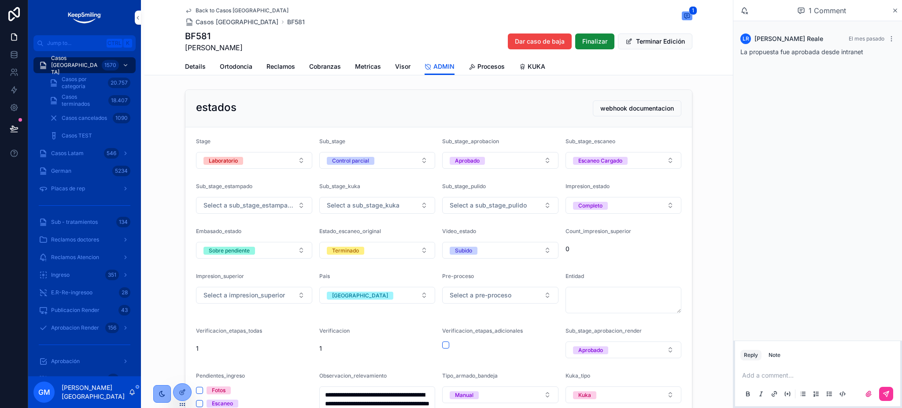
click at [380, 169] on form "**********" at bounding box center [439, 331] width 507 height 409
click at [381, 164] on button "Control parcial" at bounding box center [377, 160] width 116 height 17
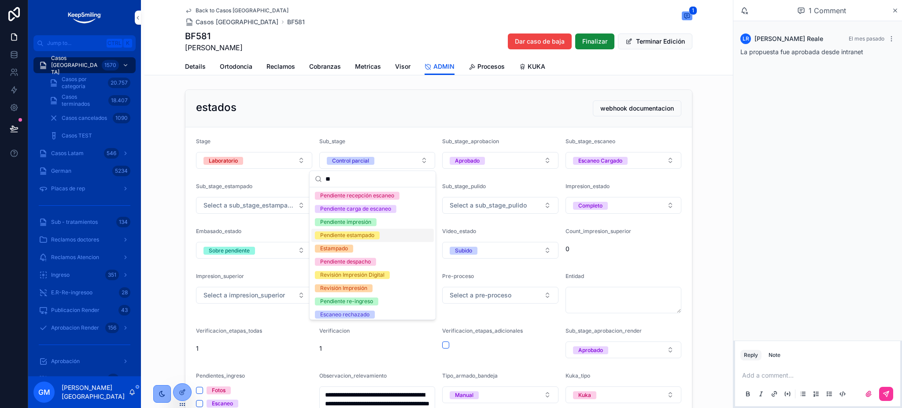
type input "**"
click at [376, 233] on span "Pendiente estampado" at bounding box center [347, 235] width 65 height 8
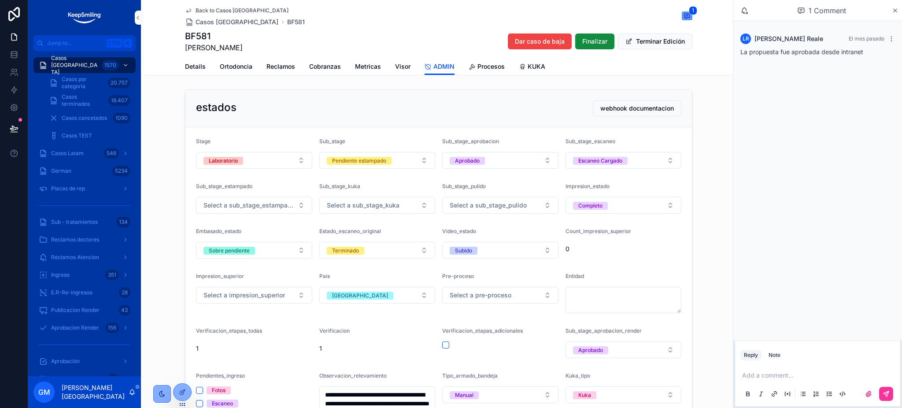
click at [671, 41] on button "Terminar Edición" at bounding box center [655, 41] width 74 height 16
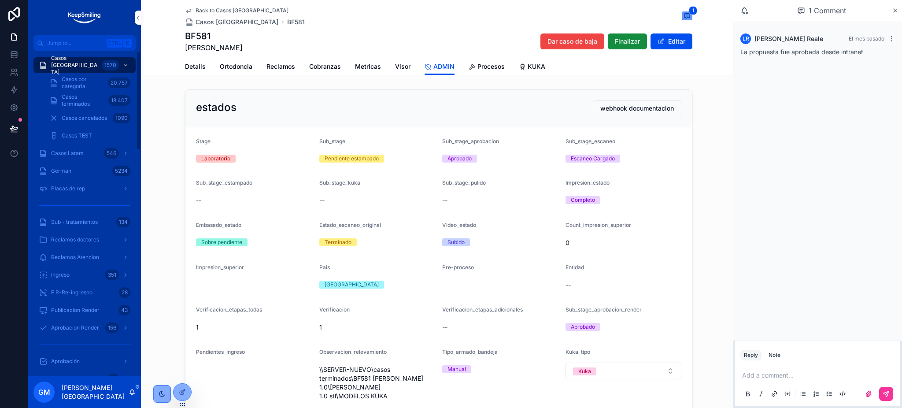
click at [85, 56] on div "Casos Argentina 1570 Casos por categoria 20.757 Casos terminados 18.407 Casos c…" at bounding box center [84, 100] width 113 height 88
click at [84, 58] on div "Casos Argentina 1570" at bounding box center [85, 65] width 92 height 14
click at [13, 131] on icon at bounding box center [14, 128] width 9 height 9
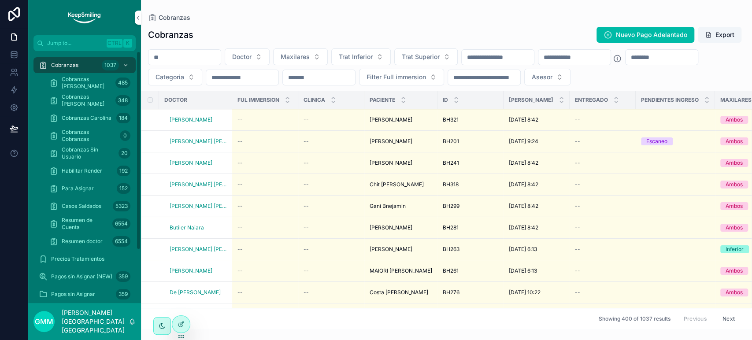
click at [98, 129] on span "Cobranzas Cobranzas" at bounding box center [89, 136] width 55 height 14
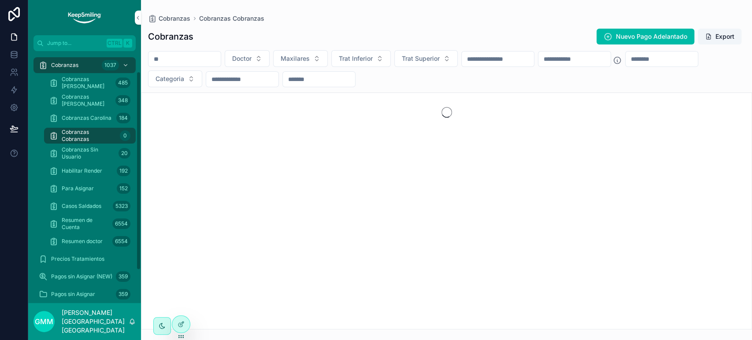
scroll to position [75, 0]
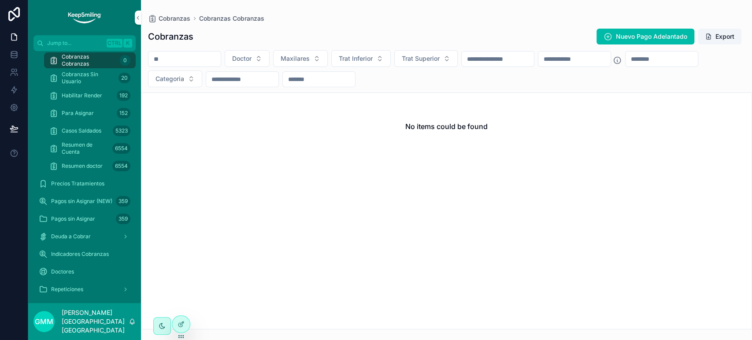
click at [74, 218] on span "Pagos sin Asignar" at bounding box center [73, 218] width 44 height 7
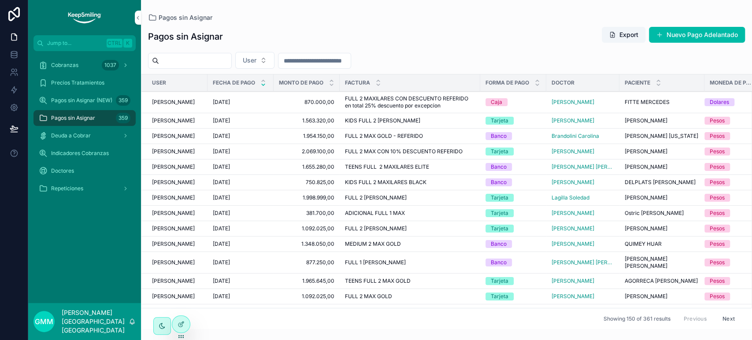
click at [104, 63] on div "1037" at bounding box center [110, 65] width 17 height 11
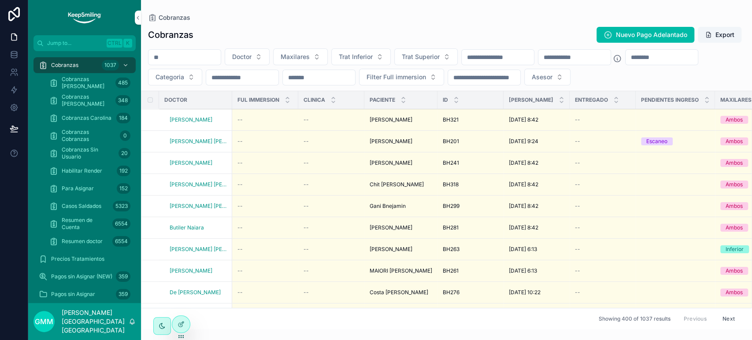
click at [90, 188] on span "Para Asignar" at bounding box center [78, 188] width 32 height 7
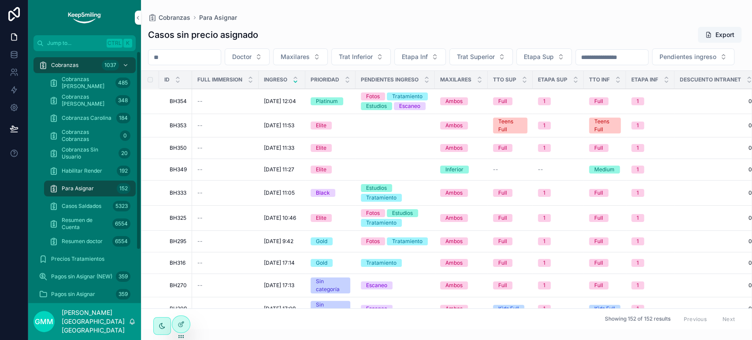
click at [660, 61] on span "Pendientes ingreso" at bounding box center [688, 56] width 57 height 9
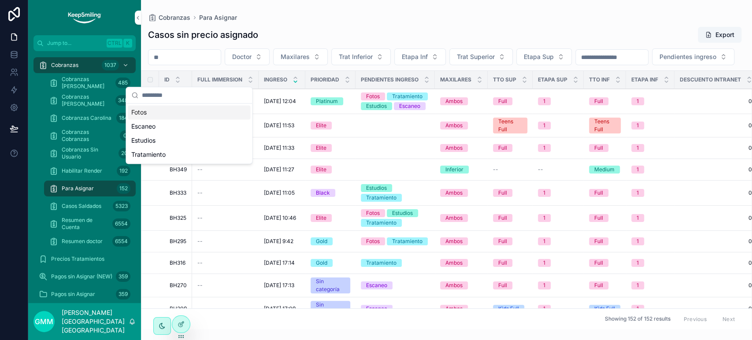
click at [173, 115] on div "Fotos" at bounding box center [189, 112] width 123 height 14
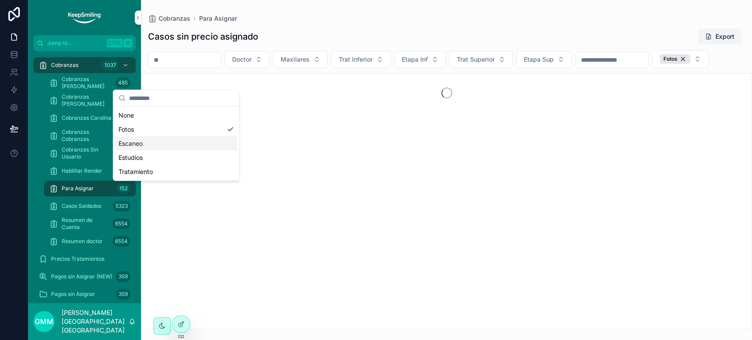
click at [170, 141] on div "Escaneo" at bounding box center [176, 144] width 123 height 14
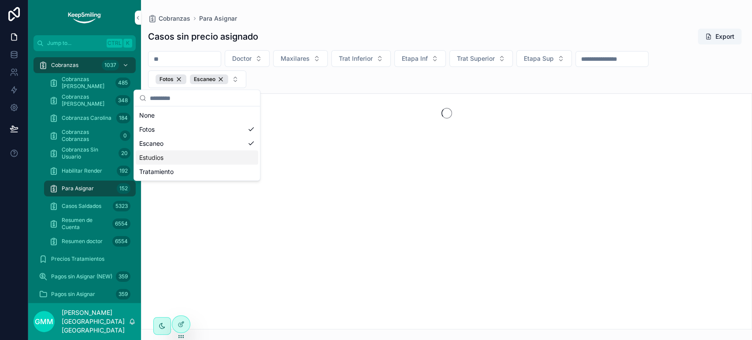
click at [166, 158] on div "Estudios" at bounding box center [197, 158] width 123 height 14
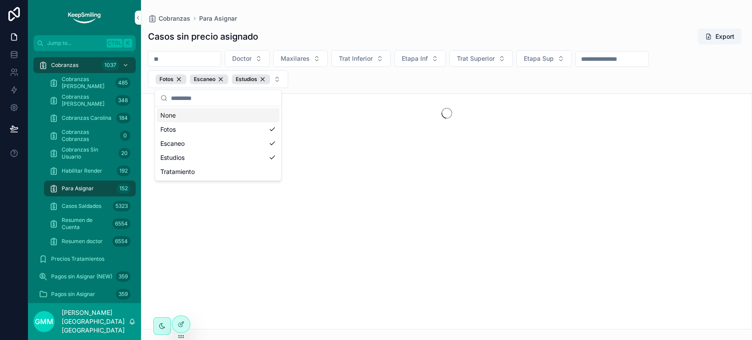
click at [304, 37] on div "Casos sin precio asignado Export" at bounding box center [446, 36] width 597 height 17
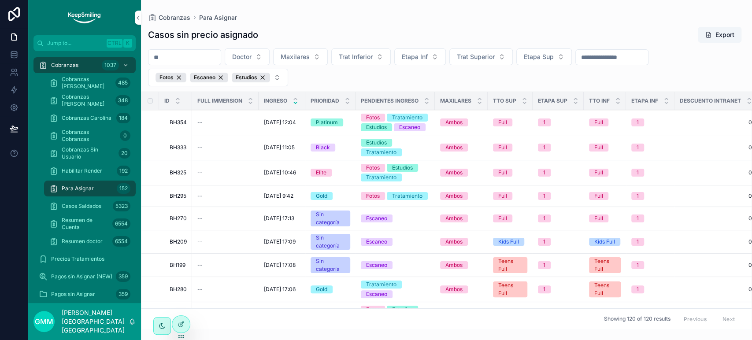
click at [275, 78] on button "Fotos Escaneo Estudios" at bounding box center [218, 78] width 140 height 18
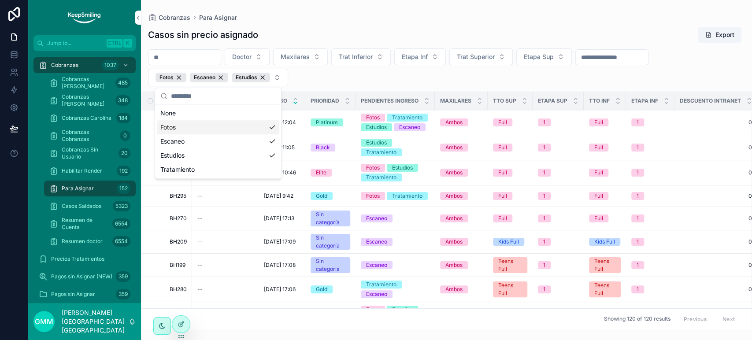
click at [225, 128] on div "Fotos" at bounding box center [218, 127] width 123 height 14
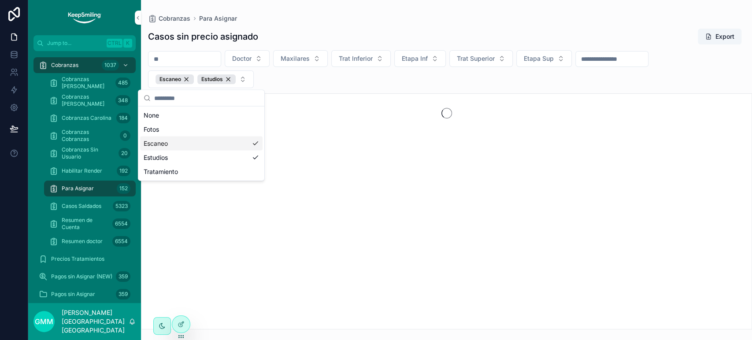
click at [218, 145] on div "Escaneo" at bounding box center [201, 144] width 123 height 14
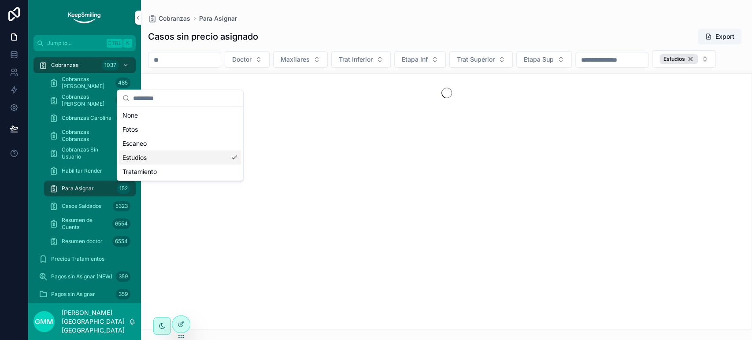
click at [215, 157] on div "Estudios" at bounding box center [180, 158] width 123 height 14
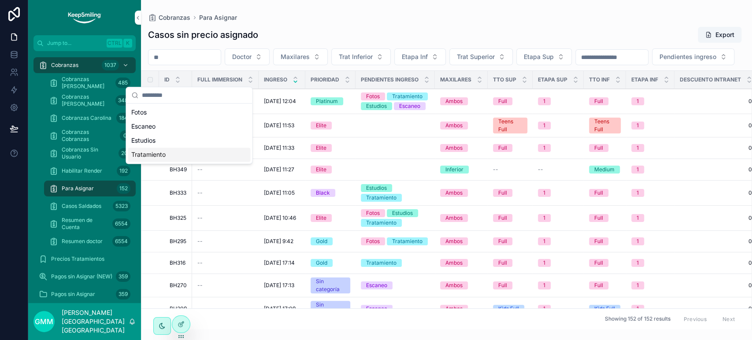
click at [181, 157] on div "Tratamiento" at bounding box center [189, 155] width 123 height 14
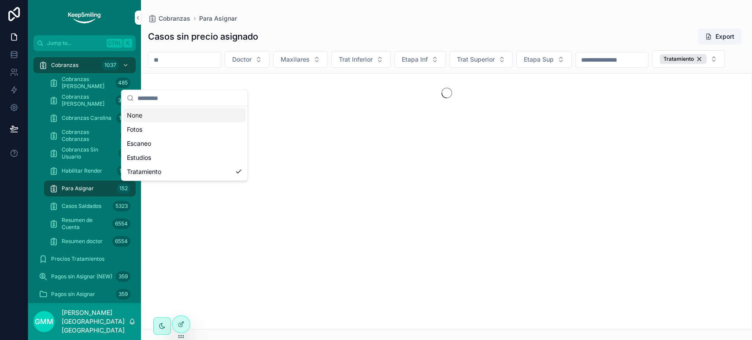
click at [395, 22] on div "Cobranzas Para Asignar" at bounding box center [446, 18] width 597 height 9
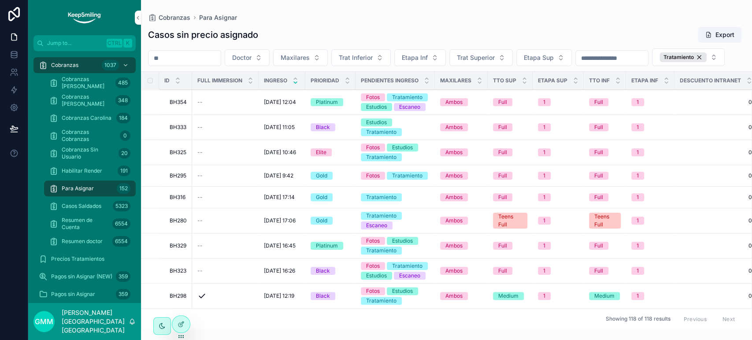
click at [660, 62] on div "Tratamiento" at bounding box center [683, 57] width 47 height 10
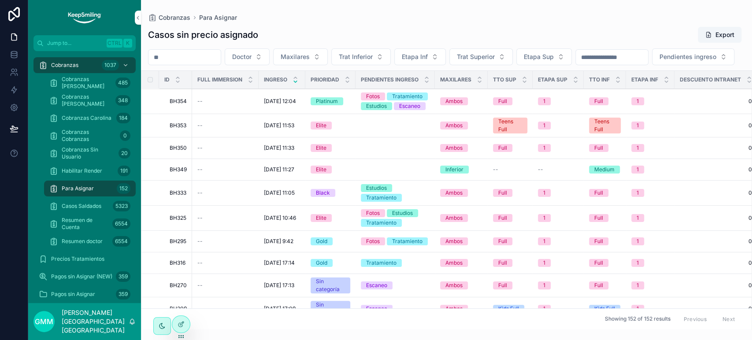
click at [428, 78] on icon "scrollable content" at bounding box center [426, 77] width 3 height 1
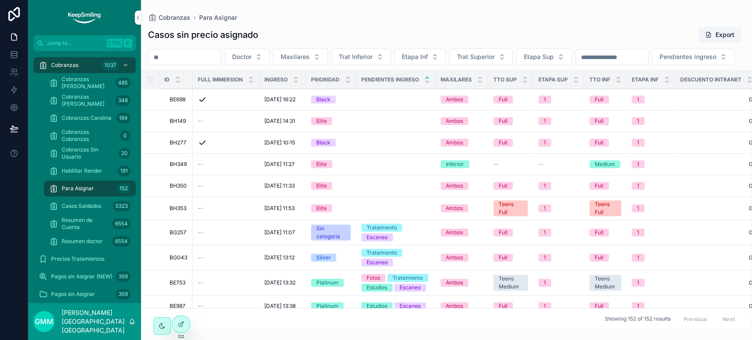
click at [0, 0] on icon "scrollable content" at bounding box center [0, 0] width 0 height 0
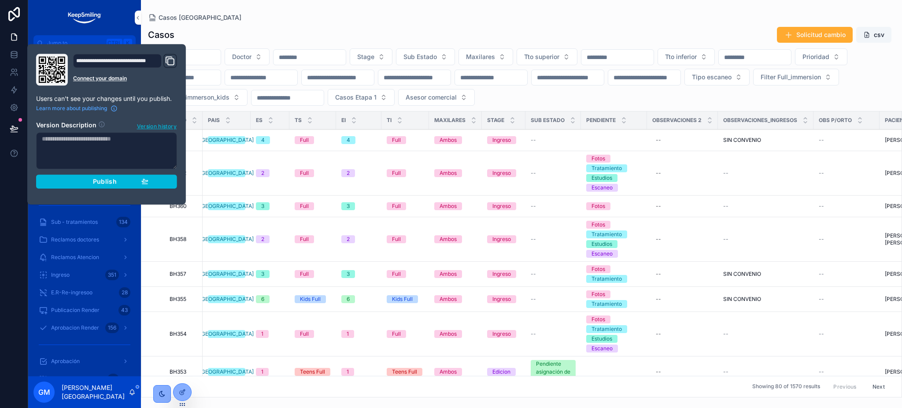
drag, startPoint x: 300, startPoint y: 20, endPoint x: 149, endPoint y: 72, distance: 159.4
click at [300, 20] on div "Casos Argentina" at bounding box center [521, 17] width 747 height 7
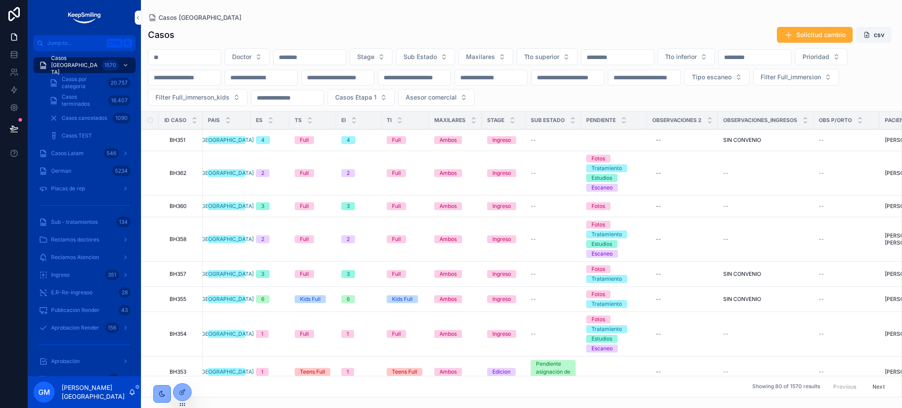
scroll to position [235, 0]
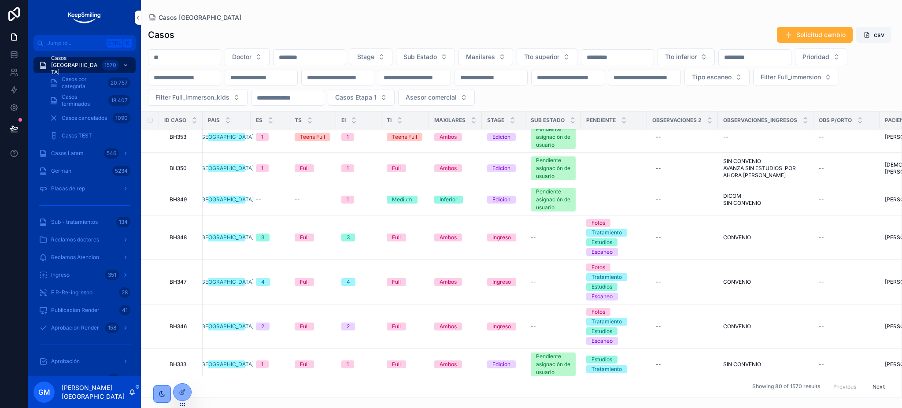
drag, startPoint x: 187, startPoint y: 45, endPoint x: 182, endPoint y: 53, distance: 8.7
click at [187, 46] on div "Casos Solicitud cambio csv Doctor Stage Sub Estado Maxilares Tto superior Tto i…" at bounding box center [521, 209] width 761 height 376
click at [182, 53] on input "scrollable content" at bounding box center [185, 57] width 72 height 12
paste input "*****"
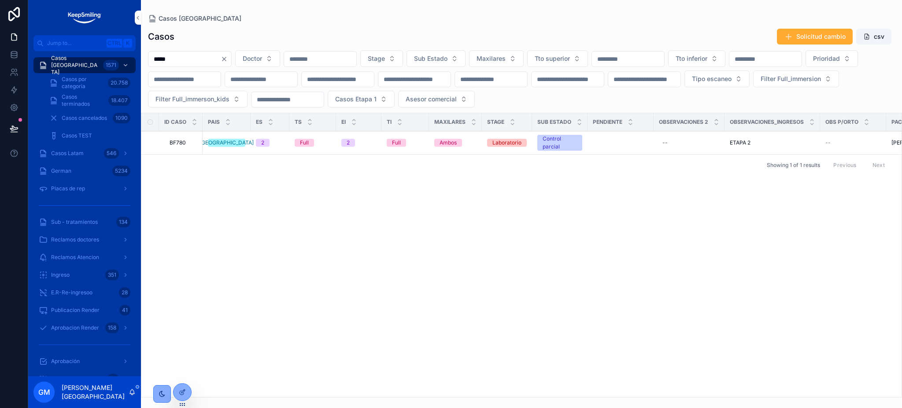
type input "*****"
click at [182, 141] on span "BF780" at bounding box center [178, 142] width 16 height 7
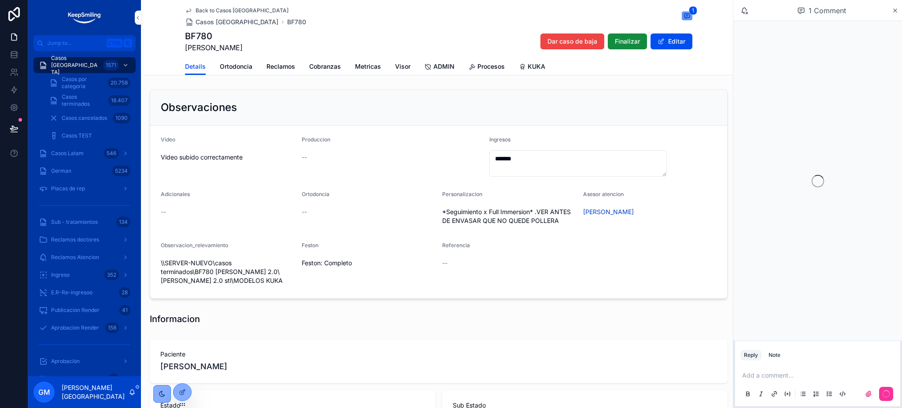
click at [679, 37] on button "Editar" at bounding box center [672, 41] width 42 height 16
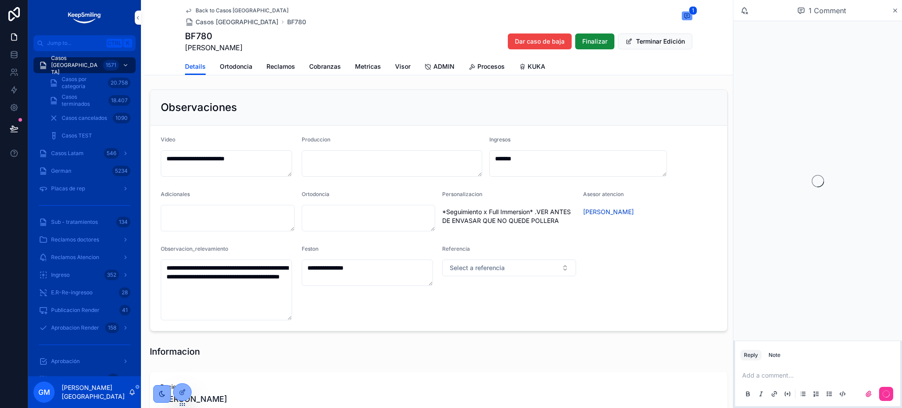
click at [446, 73] on link "ADMIN" at bounding box center [440, 68] width 30 height 18
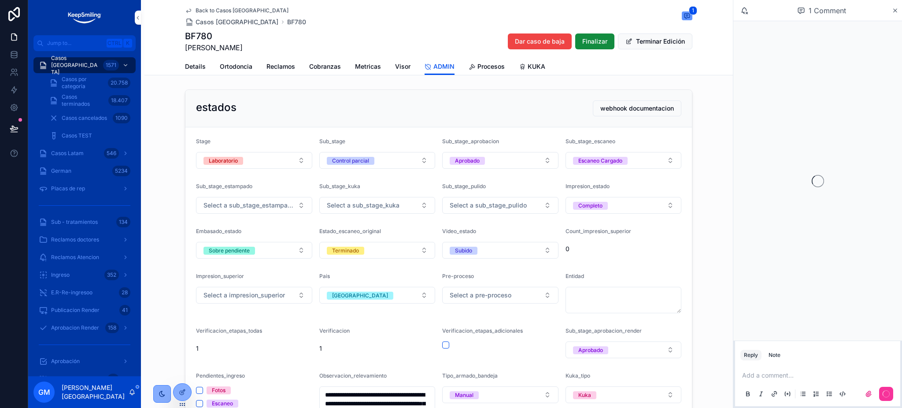
click at [382, 162] on button "Control parcial" at bounding box center [377, 160] width 116 height 17
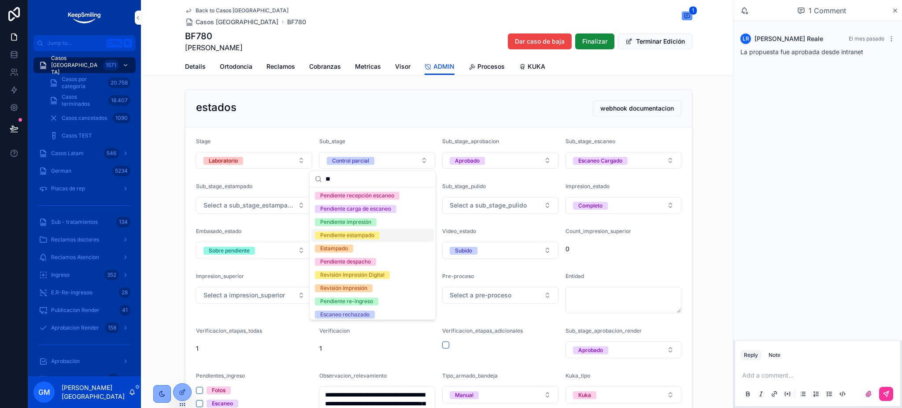
type input "**"
click at [364, 239] on div "Pendiente estampado" at bounding box center [373, 235] width 123 height 13
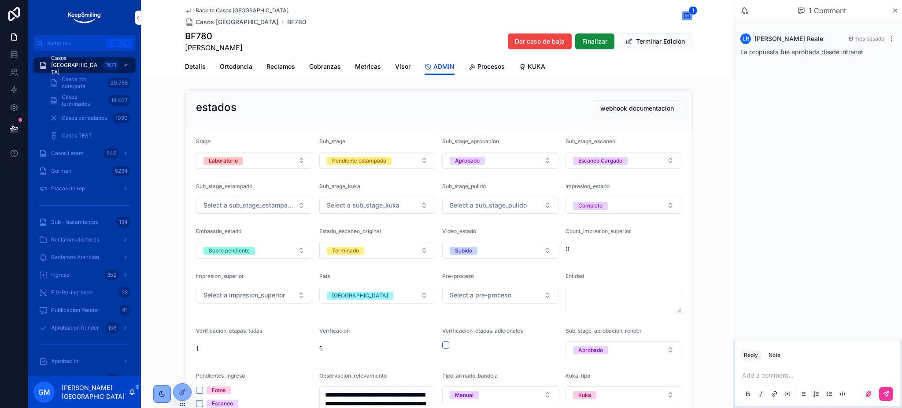
click at [677, 45] on button "Terminar Edición" at bounding box center [655, 41] width 74 height 16
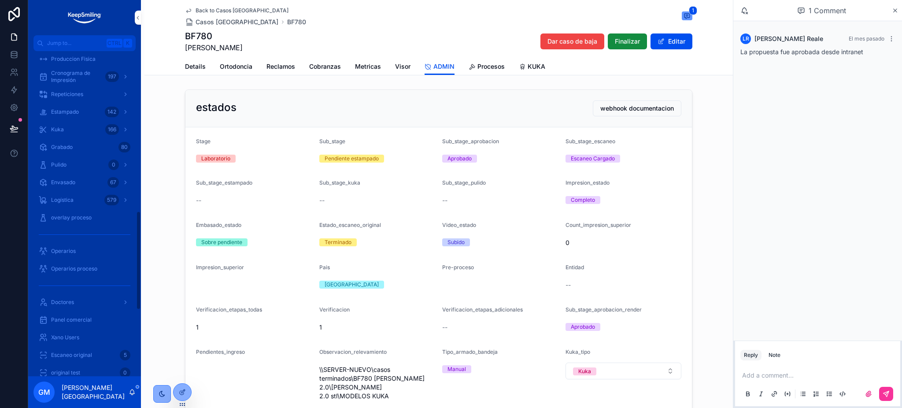
scroll to position [529, 0]
click at [99, 112] on div "Estampado 142" at bounding box center [85, 111] width 92 height 14
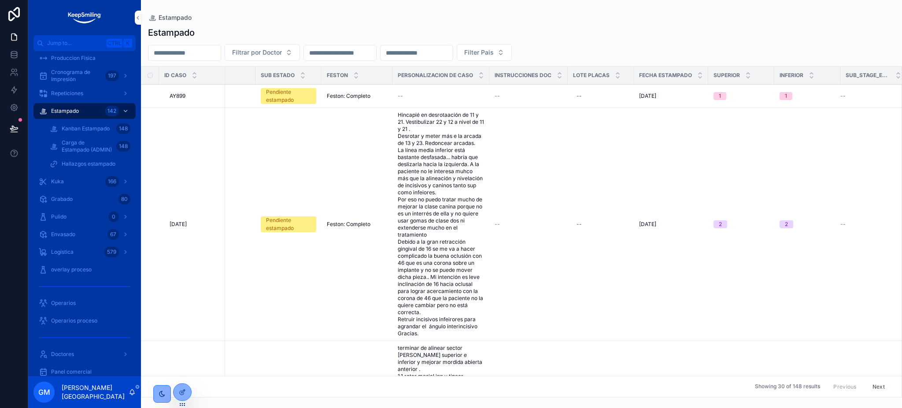
scroll to position [0, 405]
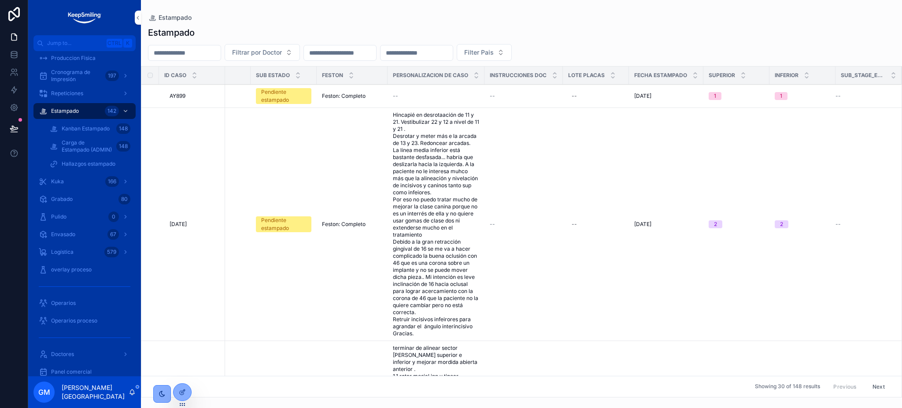
click at [407, 89] on td "--" at bounding box center [436, 96] width 97 height 23
drag, startPoint x: 405, startPoint y: 98, endPoint x: 778, endPoint y: 226, distance: 394.2
click at [405, 98] on div "--" at bounding box center [436, 96] width 86 height 7
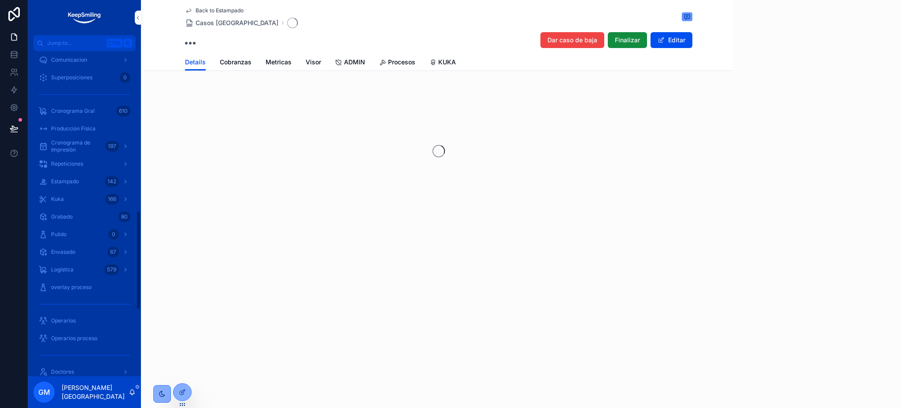
scroll to position [529, 0]
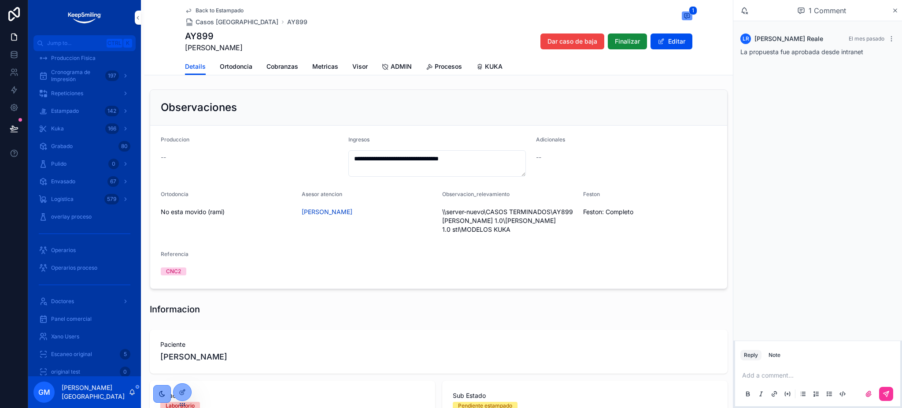
click at [196, 10] on span "Back to Estampado" at bounding box center [220, 10] width 48 height 7
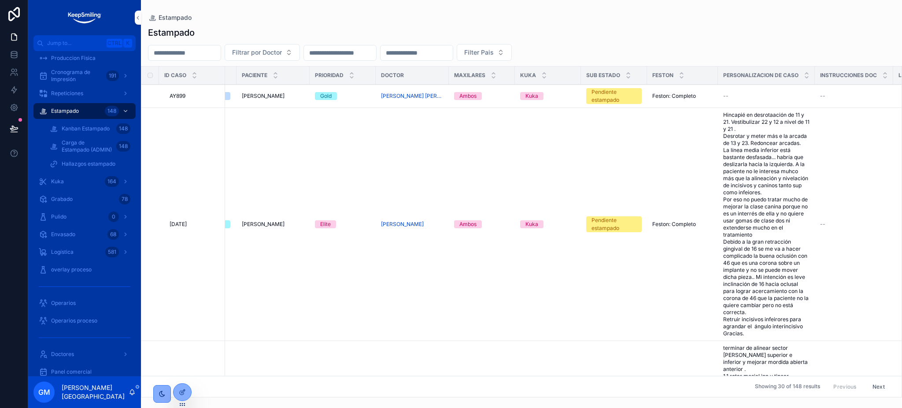
scroll to position [0, 66]
click at [186, 392] on div at bounding box center [183, 392] width 18 height 17
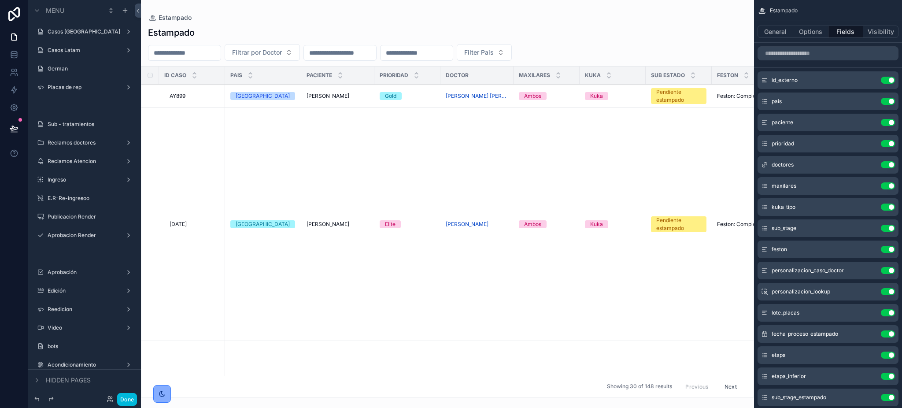
click at [430, 361] on div "scrollable content" at bounding box center [447, 204] width 613 height 408
click at [856, 29] on button "Fields" at bounding box center [846, 32] width 35 height 12
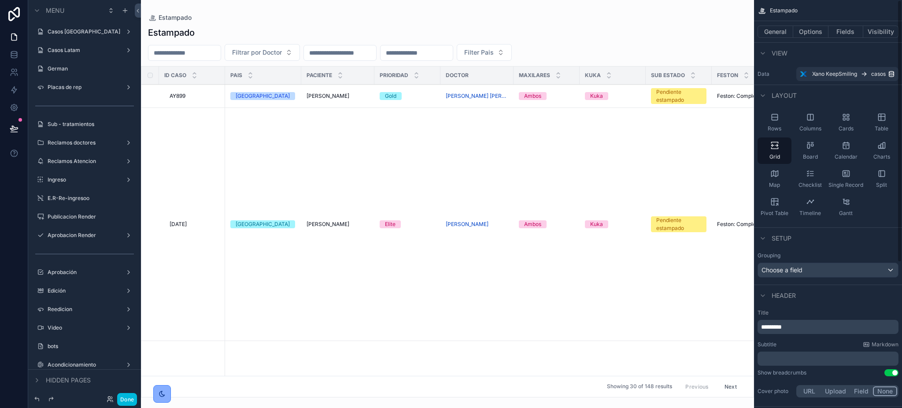
click at [844, 33] on button "Fields" at bounding box center [846, 32] width 35 height 12
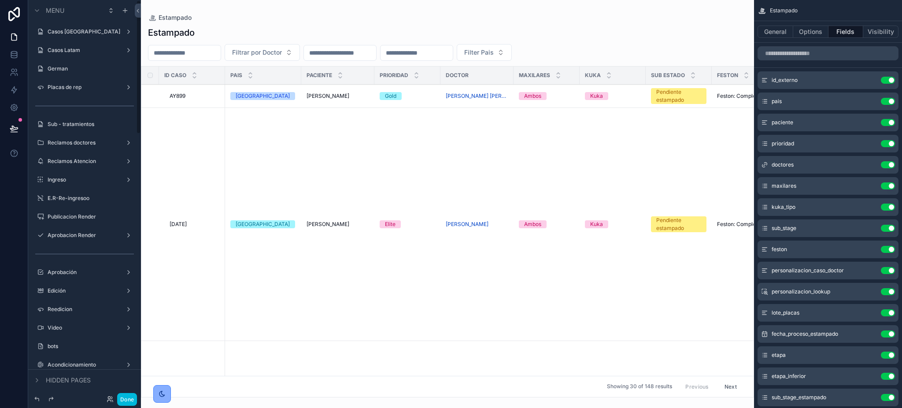
click at [178, 97] on span "AY899" at bounding box center [178, 96] width 16 height 7
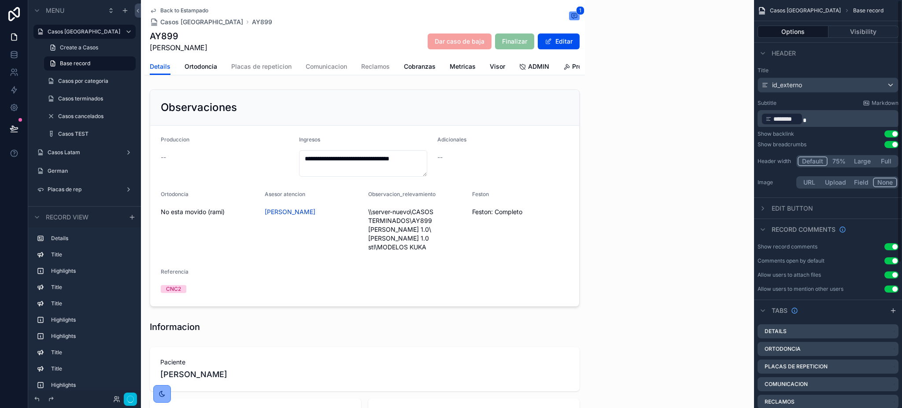
click at [126, 405] on button "button" at bounding box center [130, 399] width 13 height 13
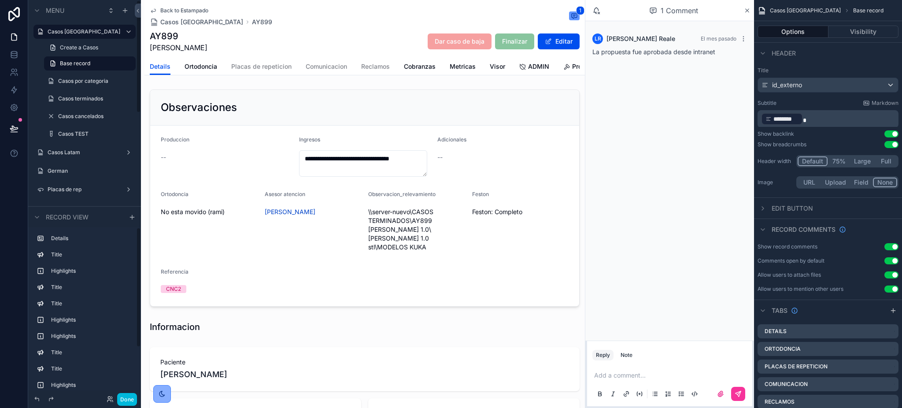
click at [127, 399] on button "Done" at bounding box center [127, 399] width 20 height 13
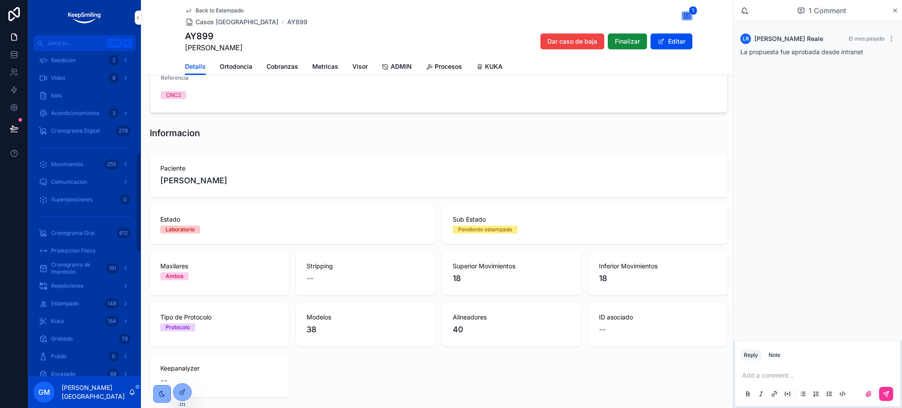
scroll to position [454, 0]
click at [85, 184] on div "Estampado 148" at bounding box center [85, 186] width 92 height 14
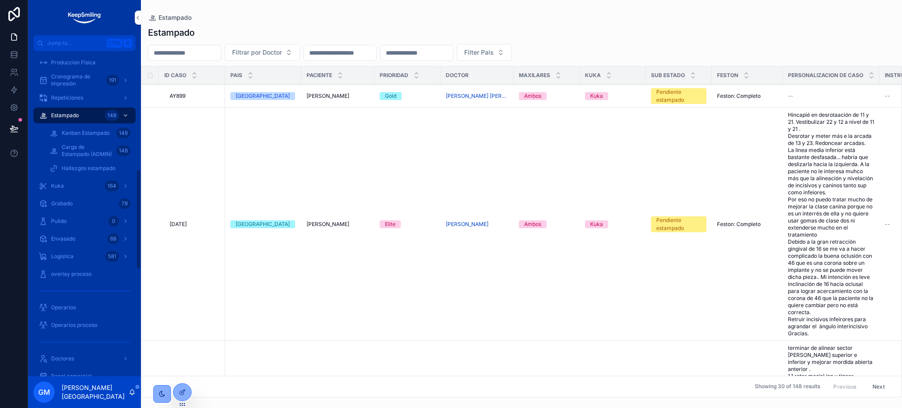
scroll to position [383, 0]
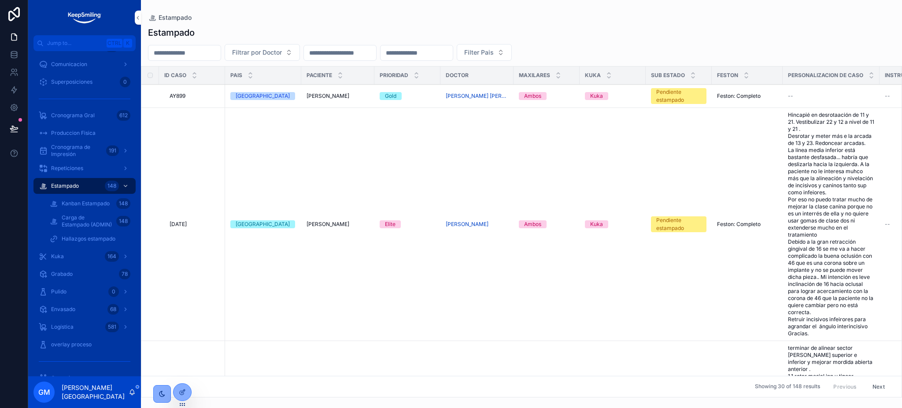
click at [0, 0] on span "Estampado" at bounding box center [0, 0] width 0 height 0
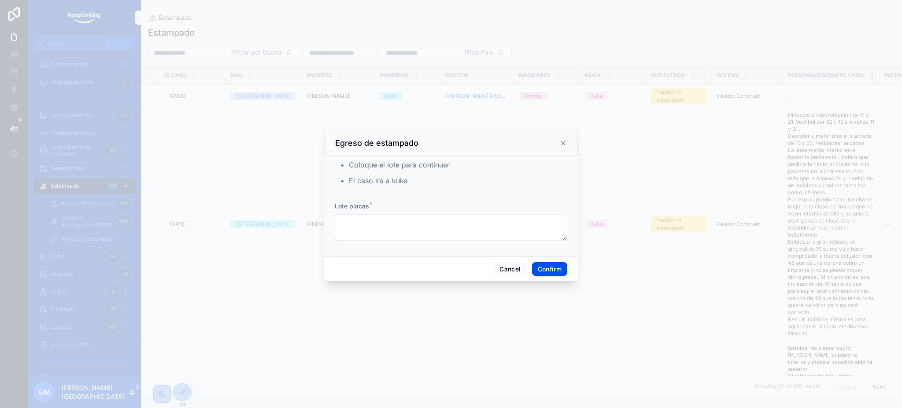
click at [511, 271] on button "Cancel" at bounding box center [510, 269] width 33 height 14
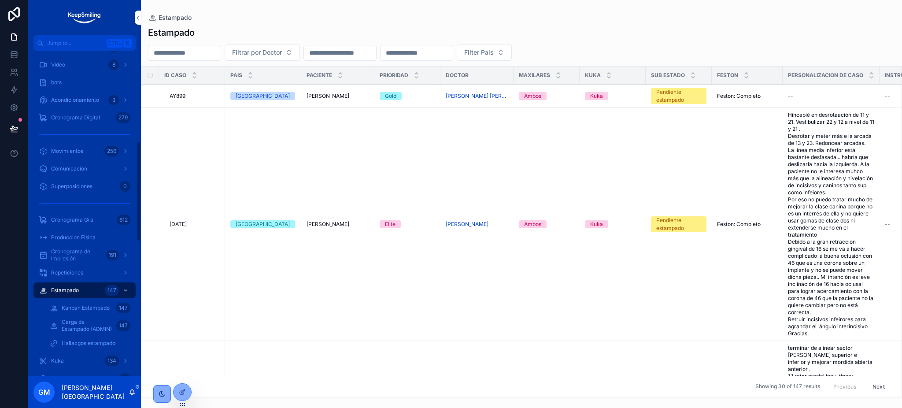
scroll to position [293, 0]
